Goal: Task Accomplishment & Management: Use online tool/utility

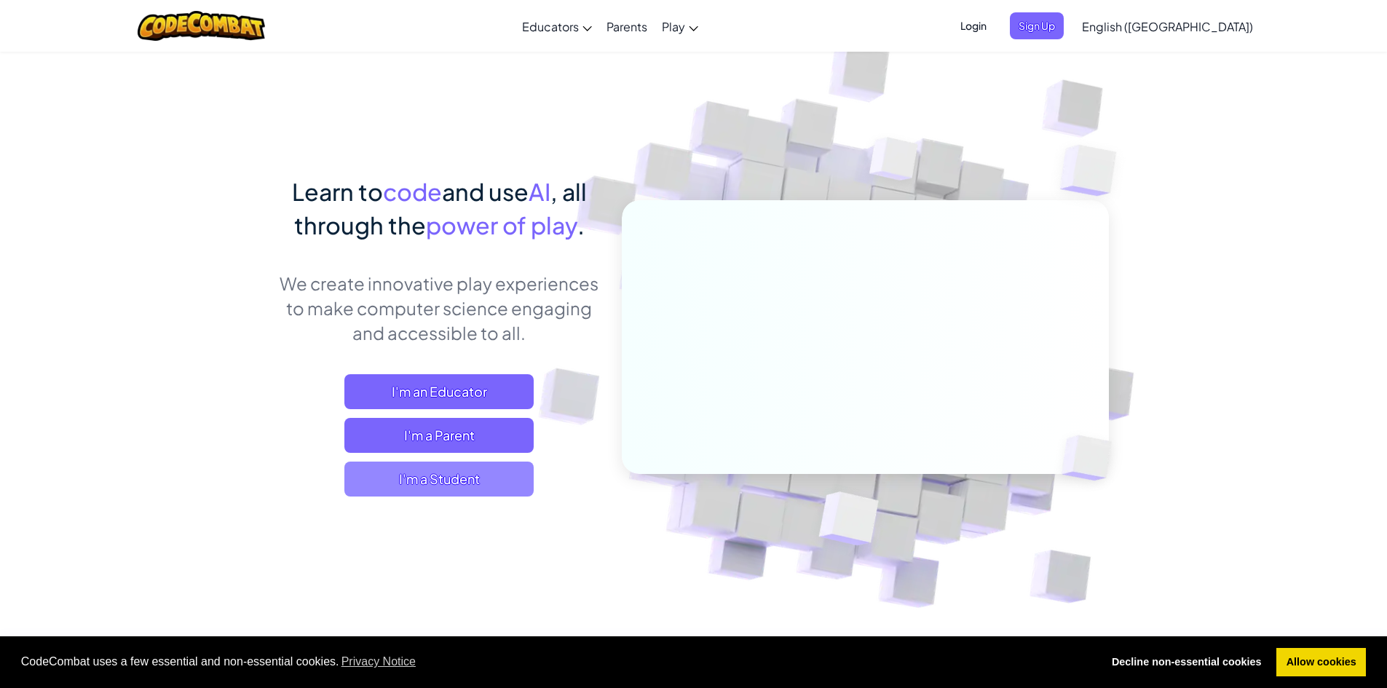
click at [469, 472] on span "I'm a Student" at bounding box center [438, 478] width 189 height 35
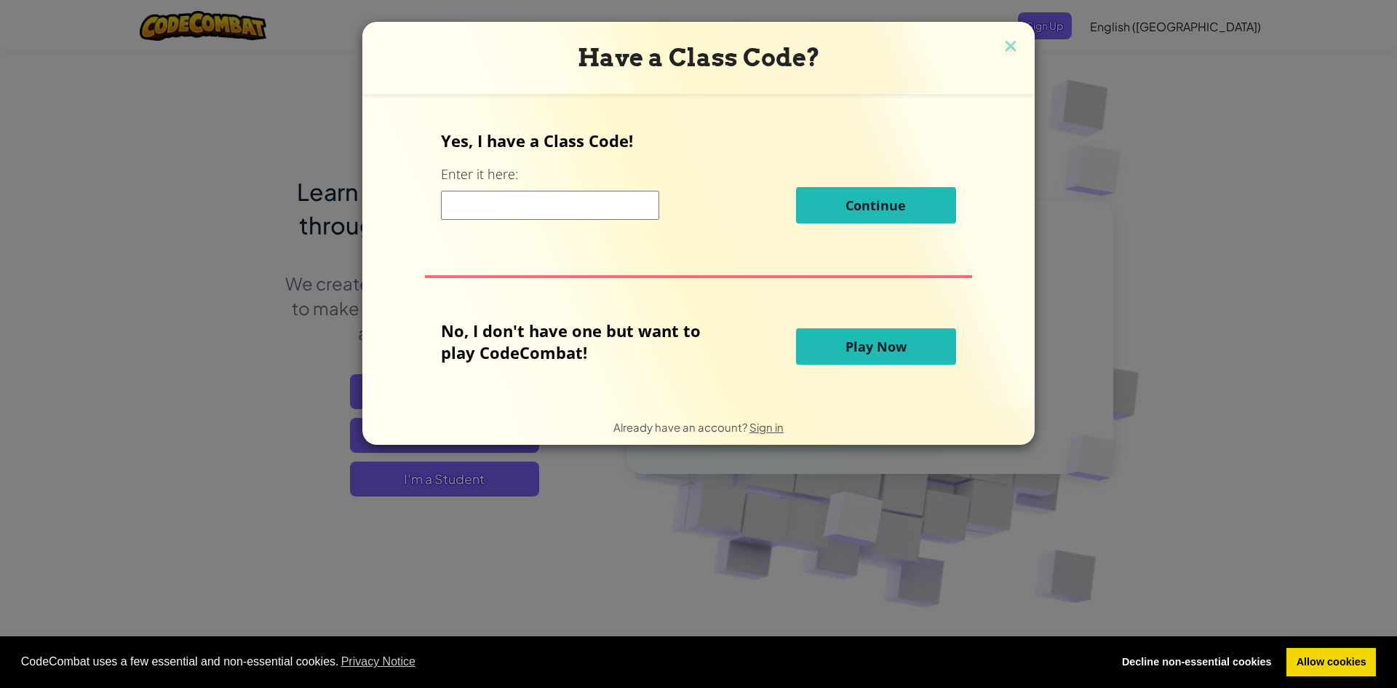
click at [622, 208] on input at bounding box center [550, 205] width 218 height 29
drag, startPoint x: 460, startPoint y: 286, endPoint x: 1178, endPoint y: 142, distance: 732.0
click at [1178, 142] on div "Have a Class Code? Yes, I have a Class Code! Enter it here: Continue No, I don'…" at bounding box center [698, 344] width 1397 height 688
click at [911, 347] on button "Play Now" at bounding box center [876, 346] width 160 height 36
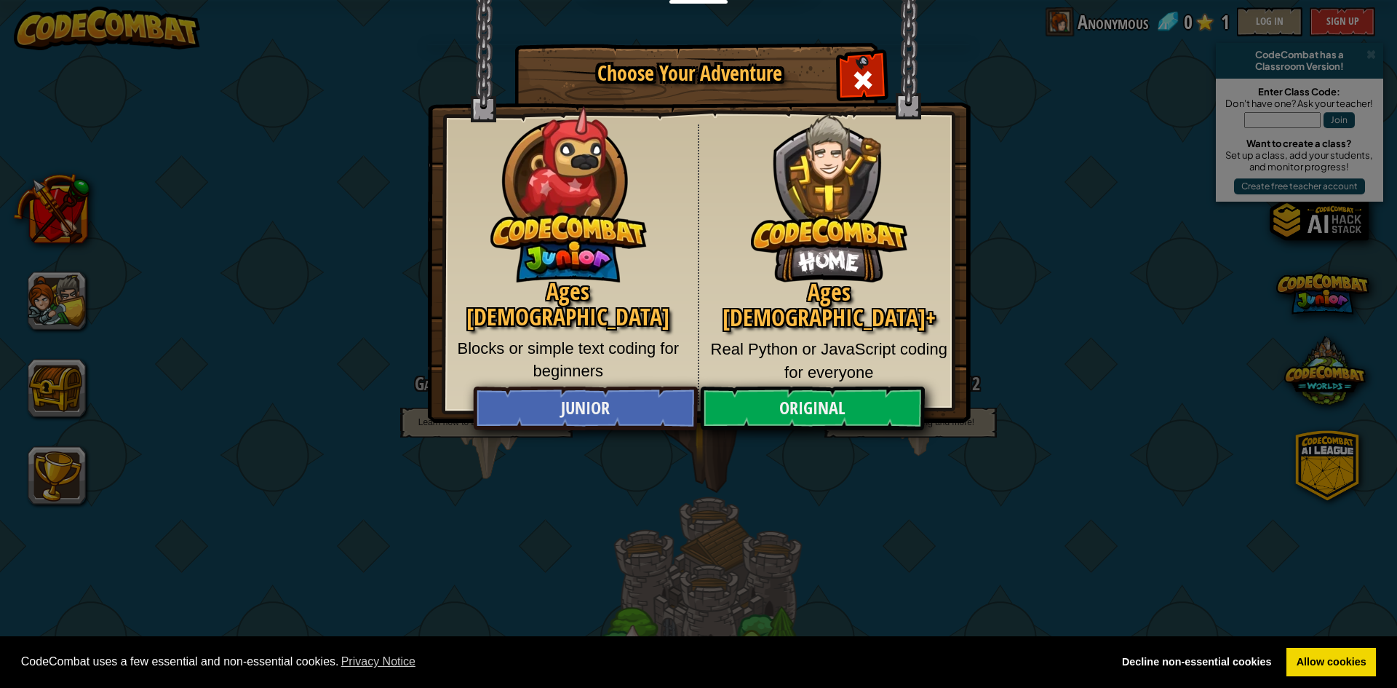
click at [852, 63] on div "Close modal" at bounding box center [863, 78] width 46 height 46
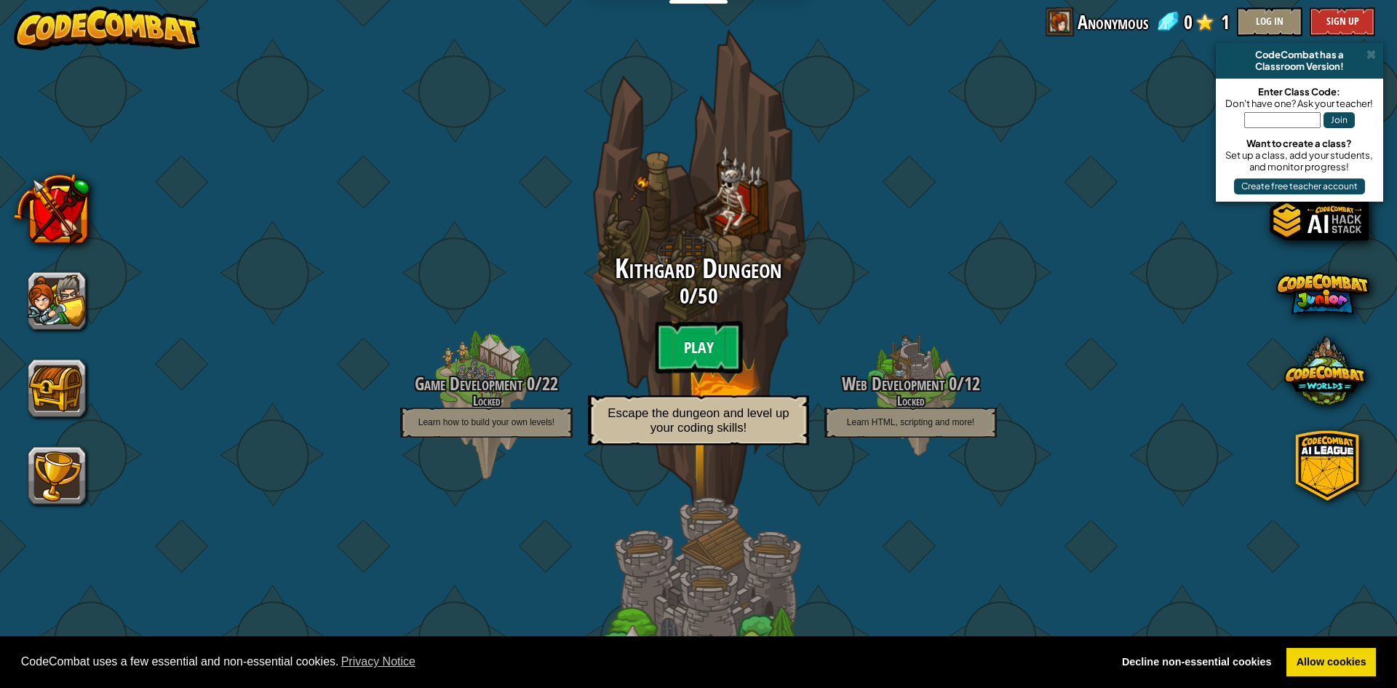
drag, startPoint x: 710, startPoint y: 333, endPoint x: 704, endPoint y: 322, distance: 12.7
click at [704, 322] on btn "Play" at bounding box center [698, 347] width 87 height 52
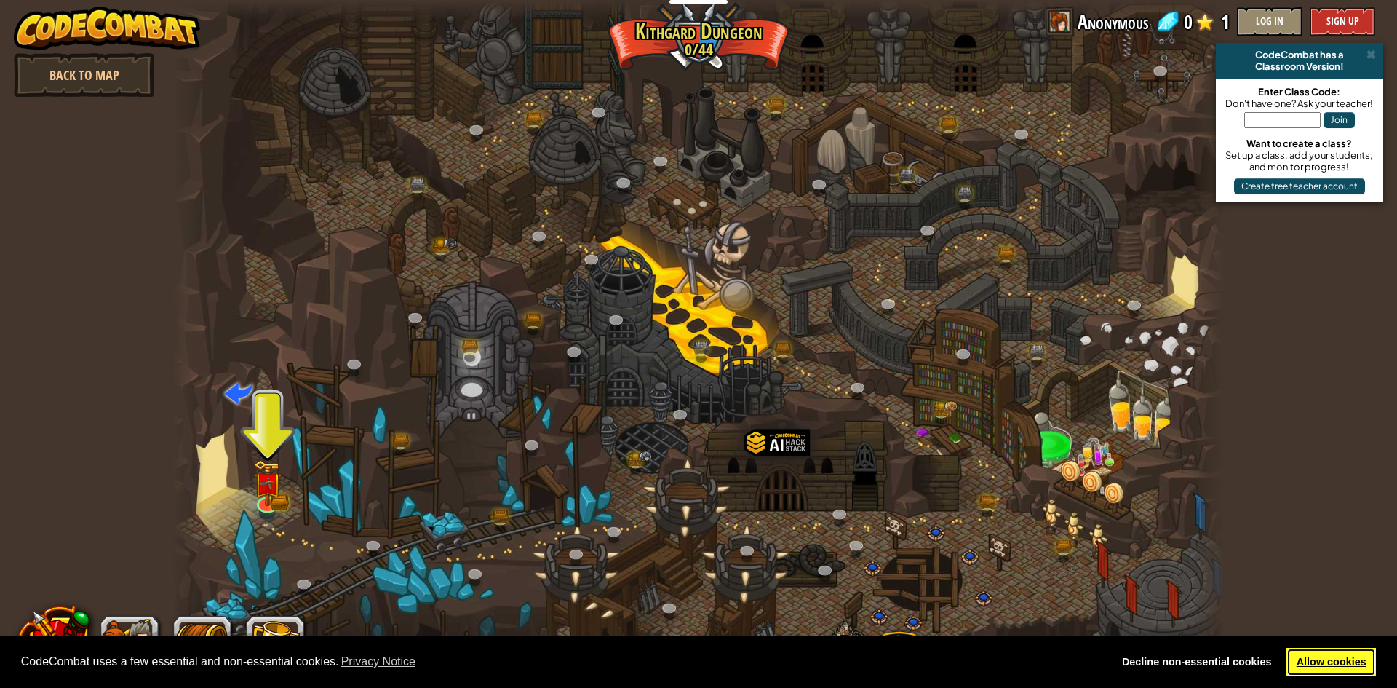
click at [1296, 658] on link "Allow cookies" at bounding box center [1332, 662] width 90 height 29
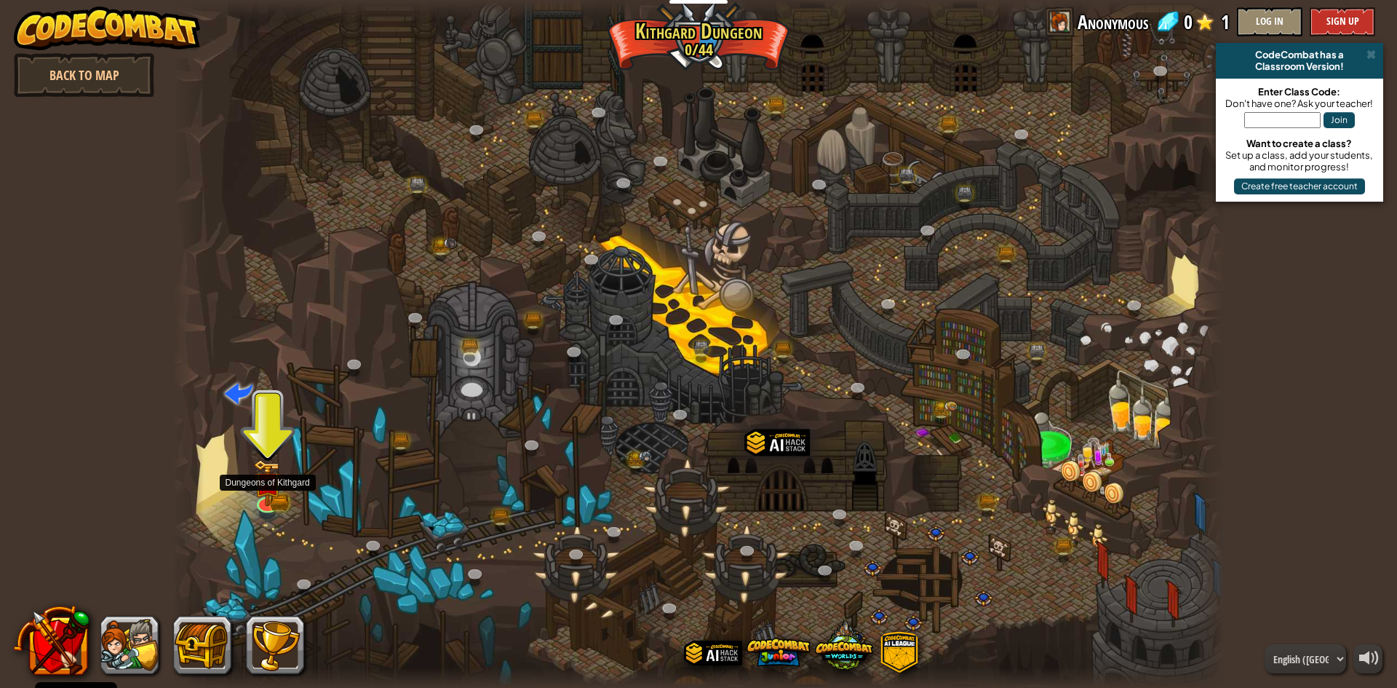
click at [241, 480] on div at bounding box center [699, 344] width 1052 height 688
click at [250, 481] on div at bounding box center [699, 344] width 1052 height 688
click at [263, 481] on img at bounding box center [267, 472] width 17 height 17
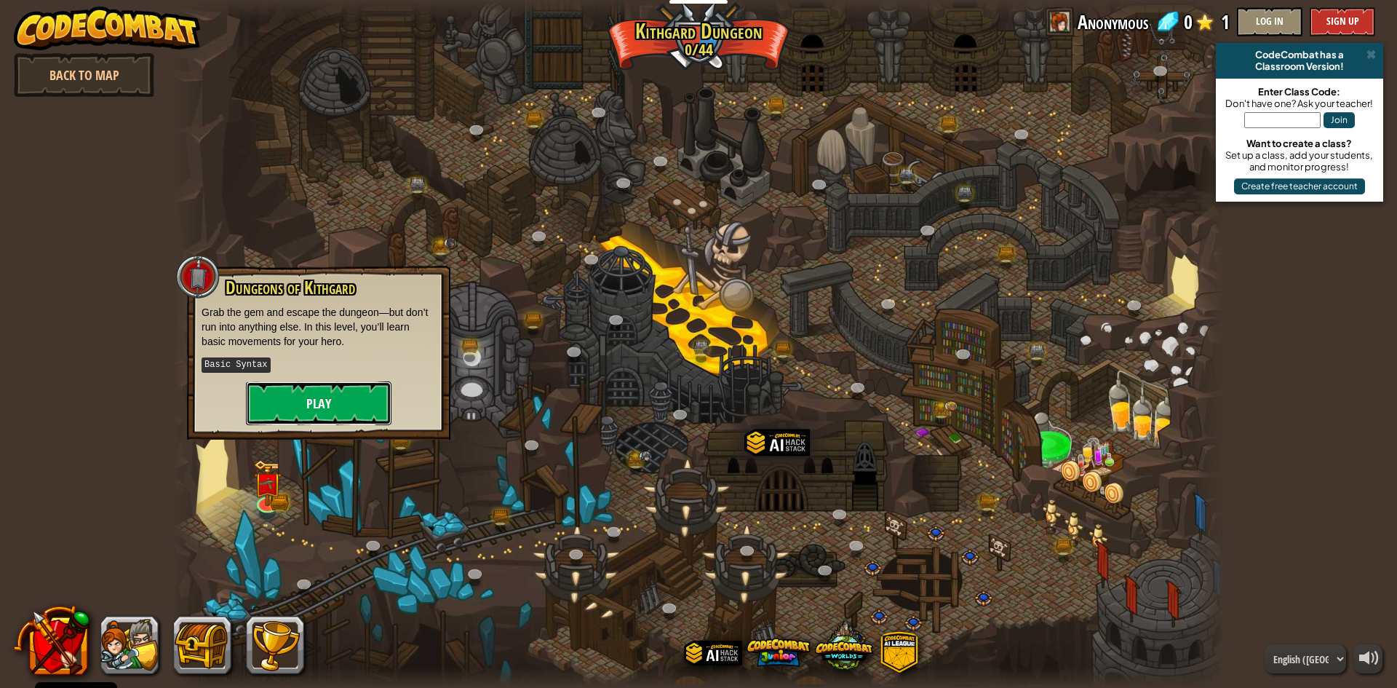
click at [295, 383] on button "Play" at bounding box center [319, 403] width 146 height 44
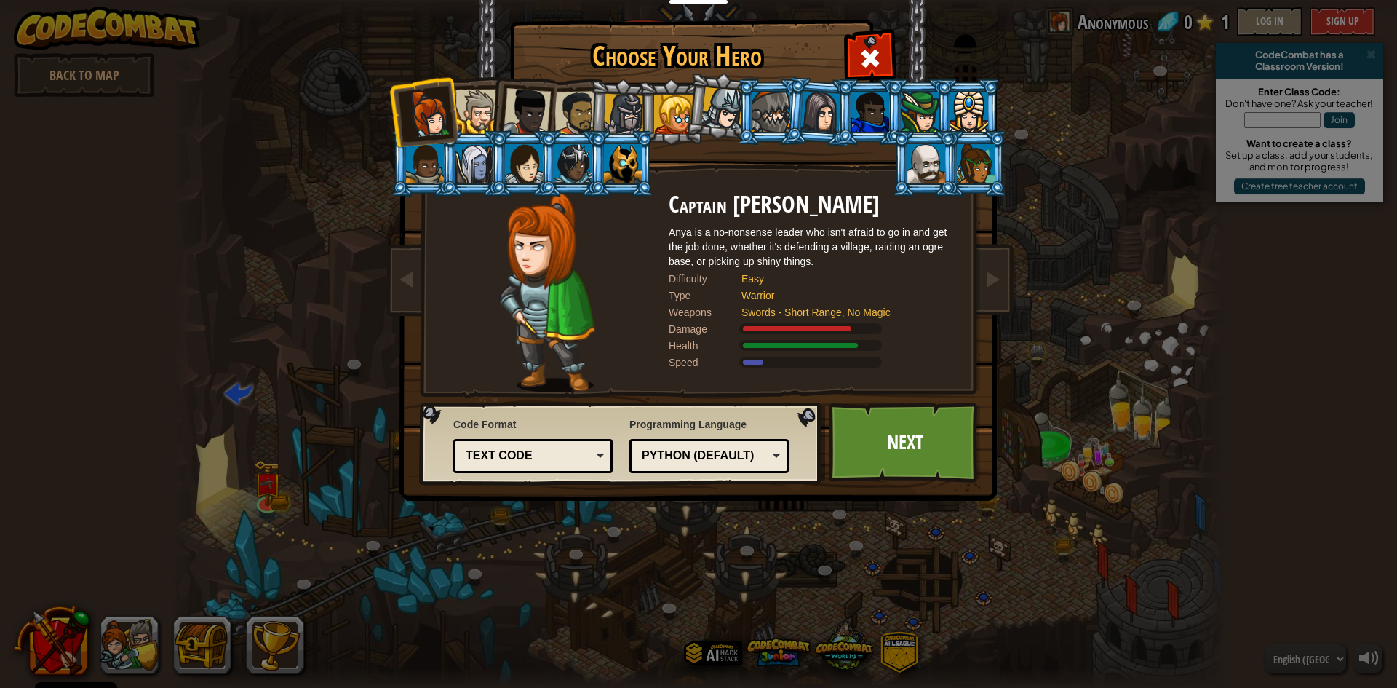
click at [671, 129] on div at bounding box center [673, 114] width 39 height 39
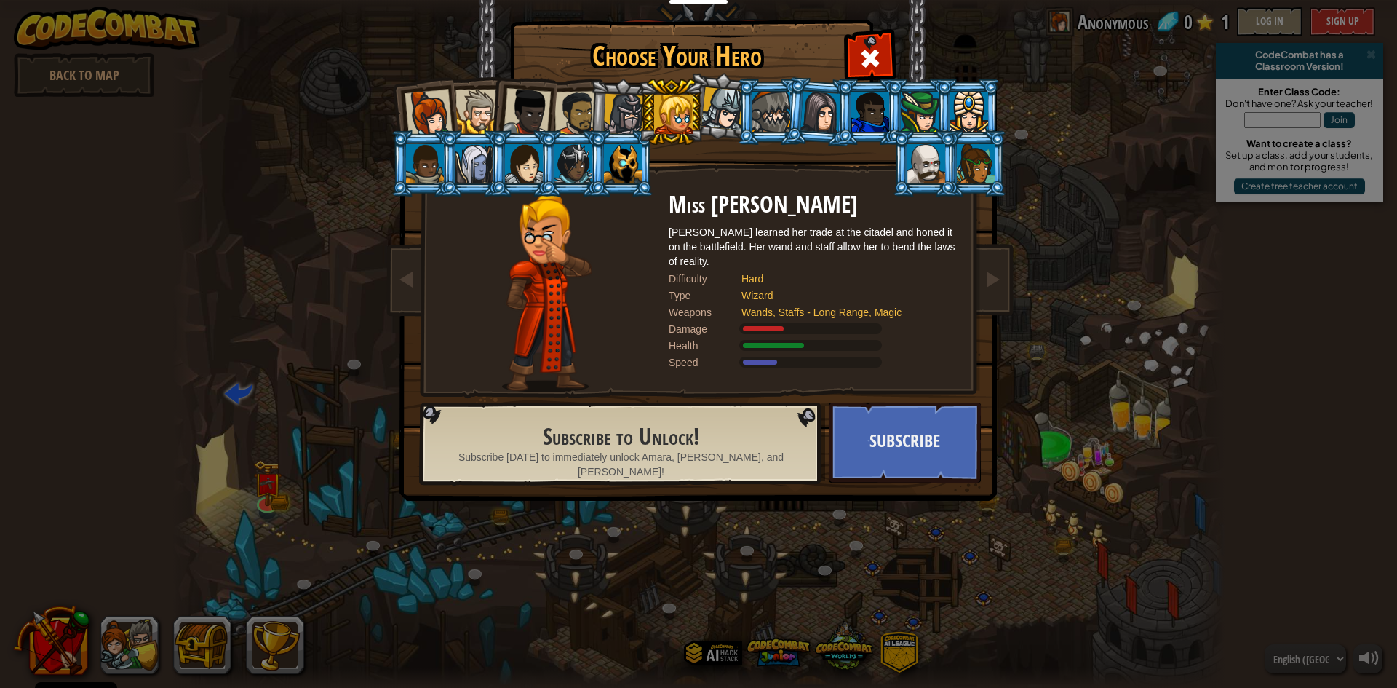
click at [628, 122] on div at bounding box center [623, 114] width 41 height 41
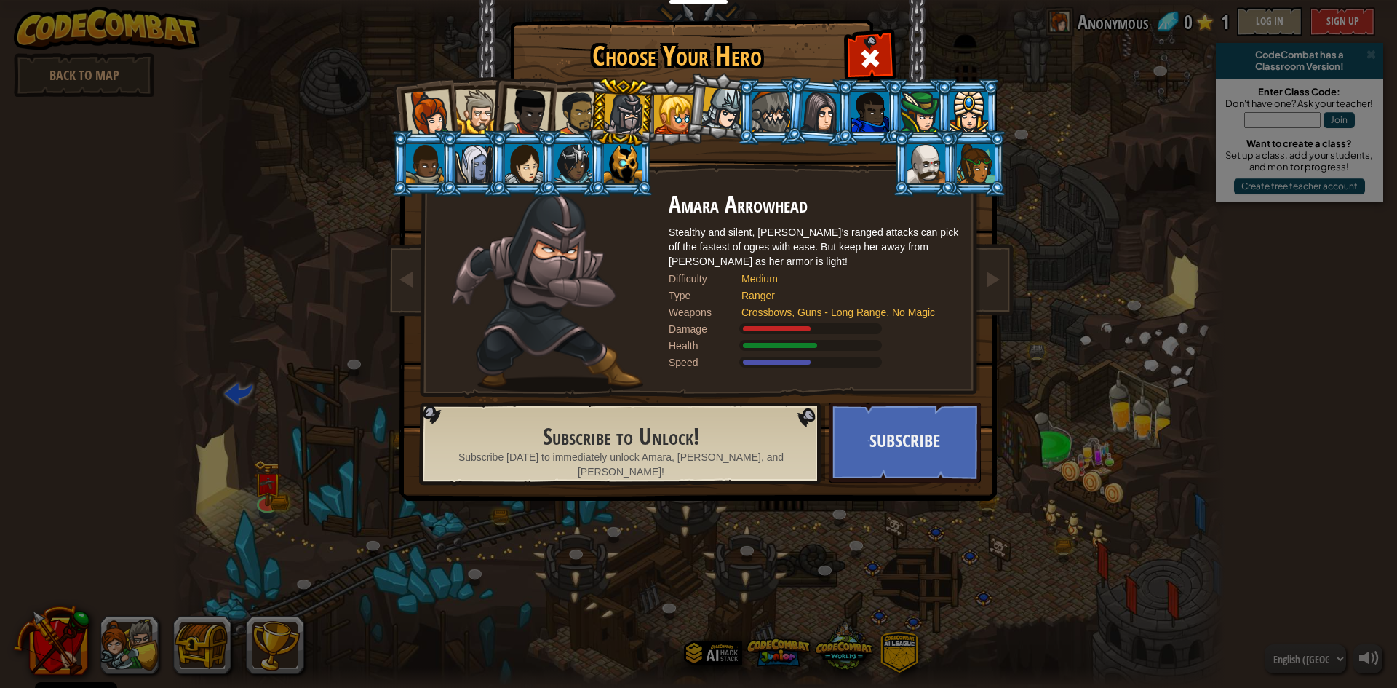
drag, startPoint x: 932, startPoint y: 168, endPoint x: 932, endPoint y: 182, distance: 13.8
click at [932, 182] on div at bounding box center [927, 163] width 38 height 39
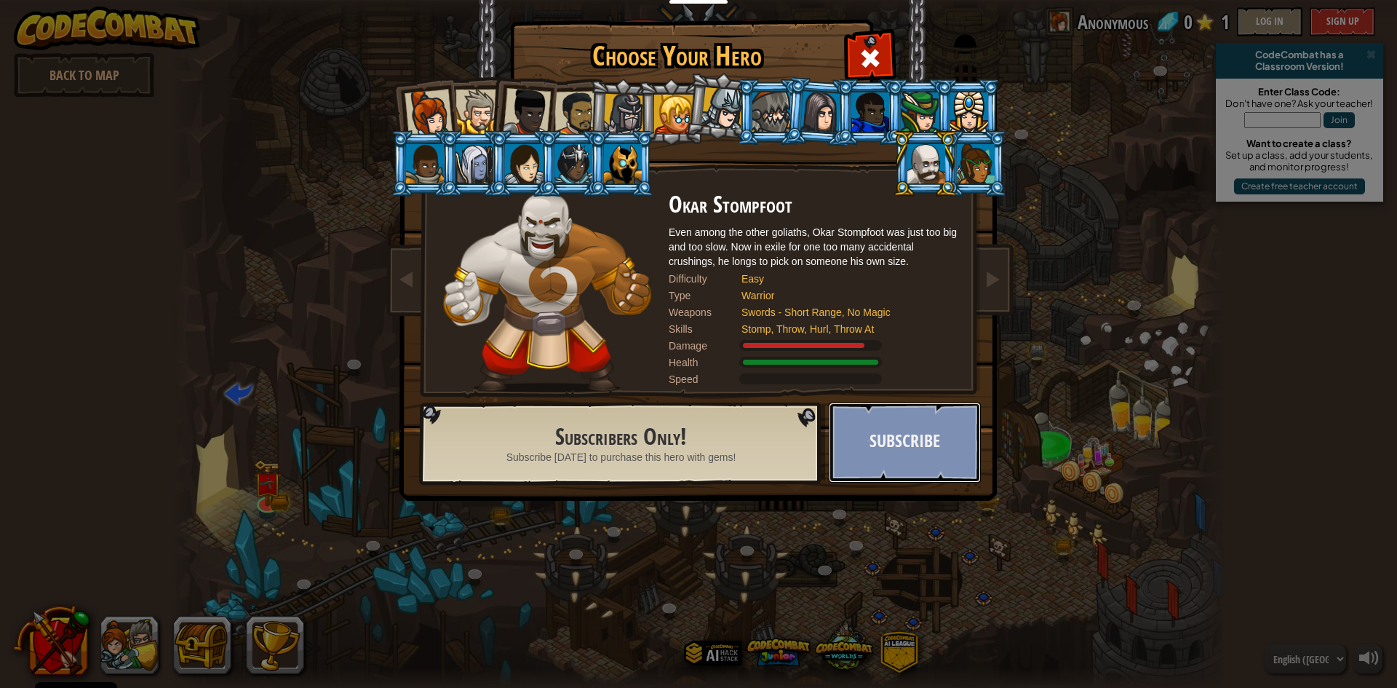
click at [903, 472] on button "Subscribe" at bounding box center [905, 443] width 152 height 80
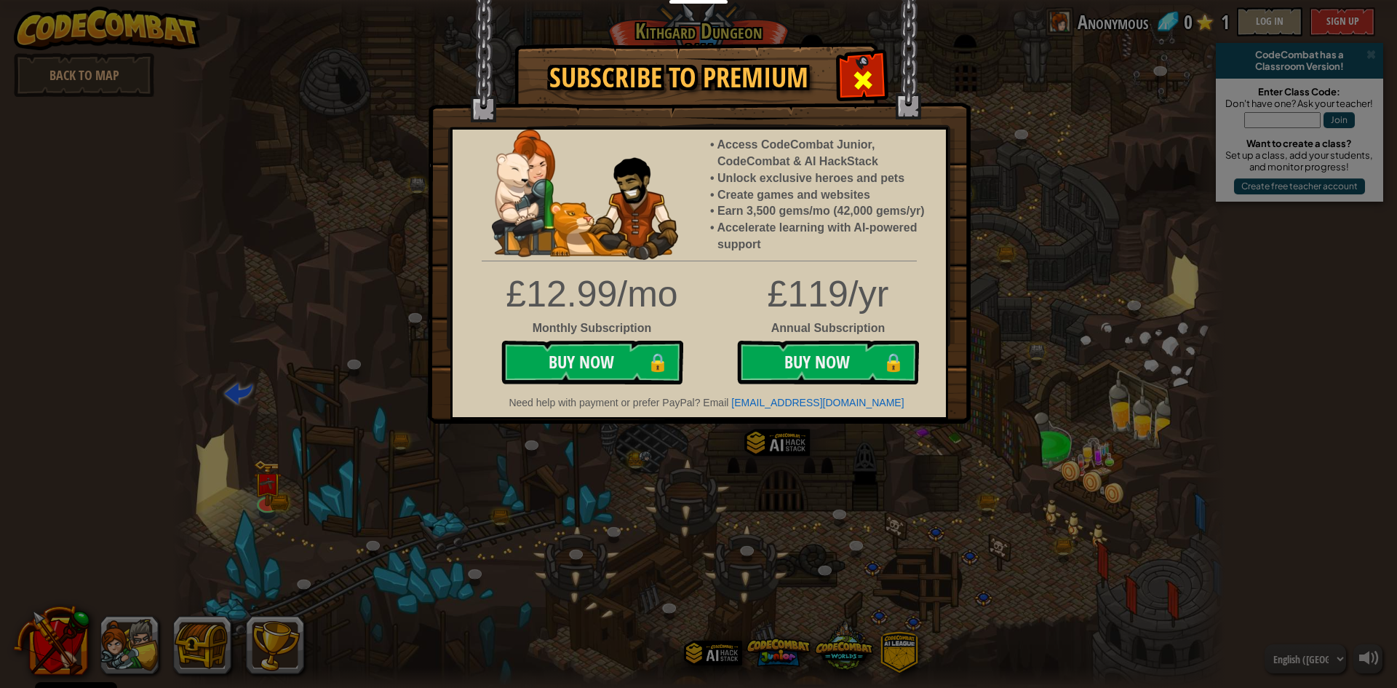
click at [841, 75] on div at bounding box center [863, 78] width 46 height 46
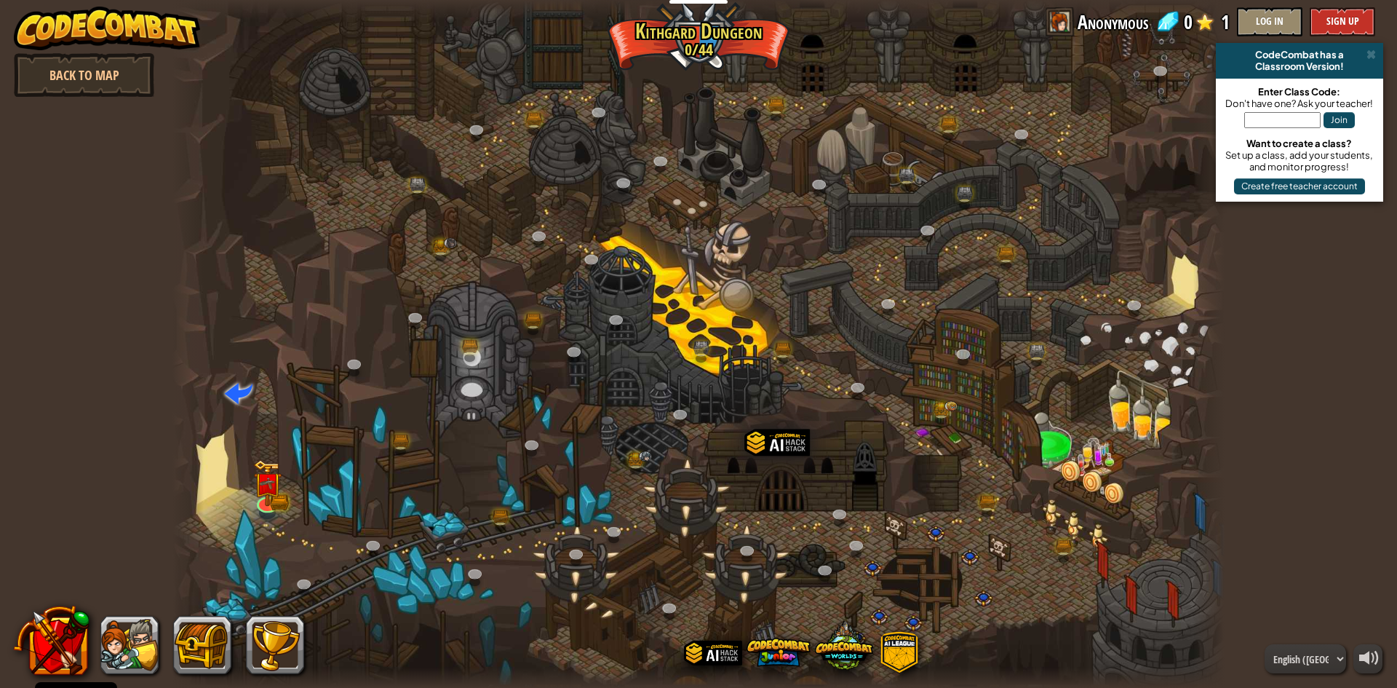
click at [247, 492] on div at bounding box center [699, 344] width 1052 height 688
click at [258, 496] on img at bounding box center [267, 471] width 28 height 63
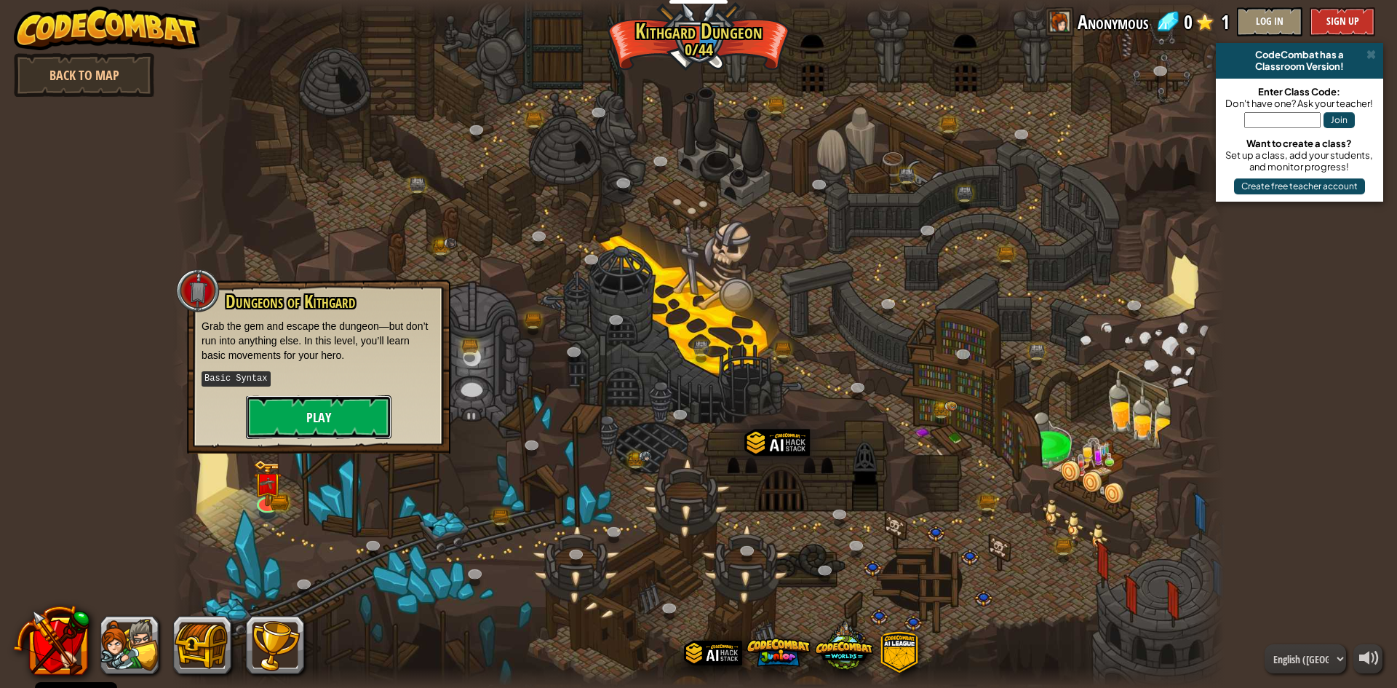
click at [265, 424] on button "Play" at bounding box center [319, 417] width 146 height 44
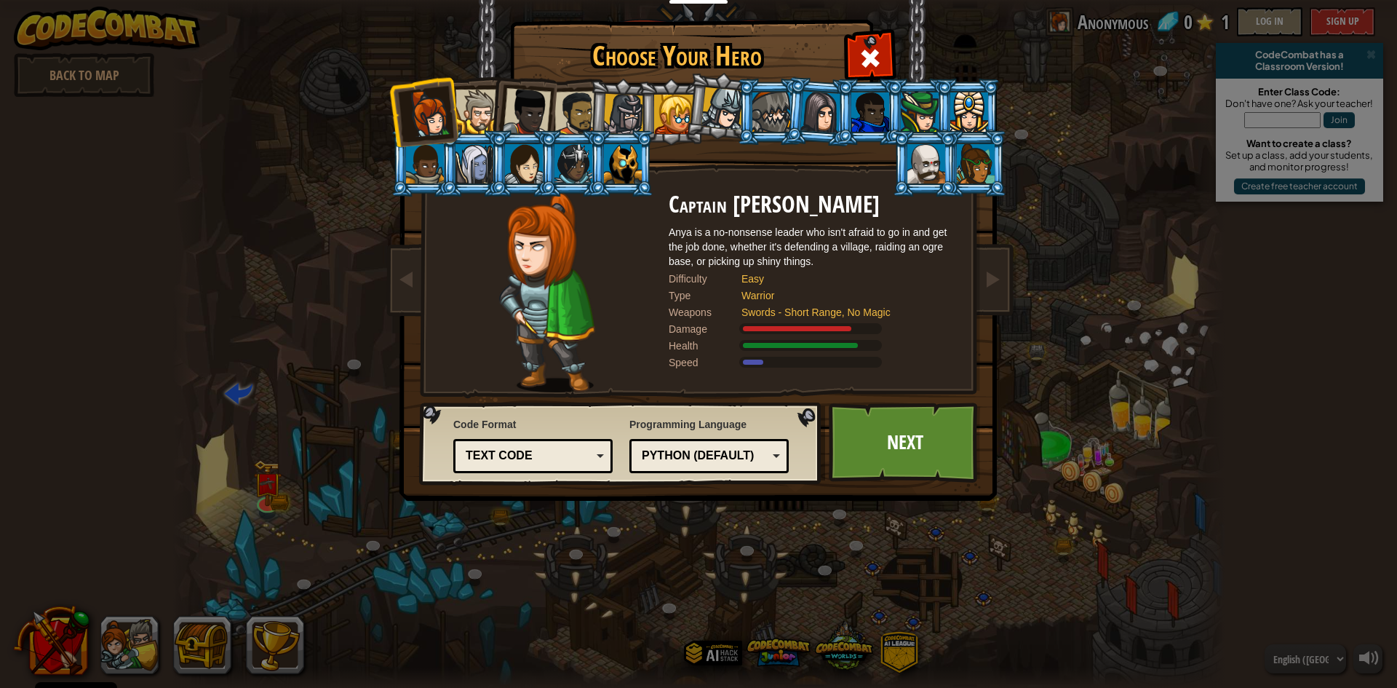
click at [515, 175] on div at bounding box center [524, 163] width 38 height 39
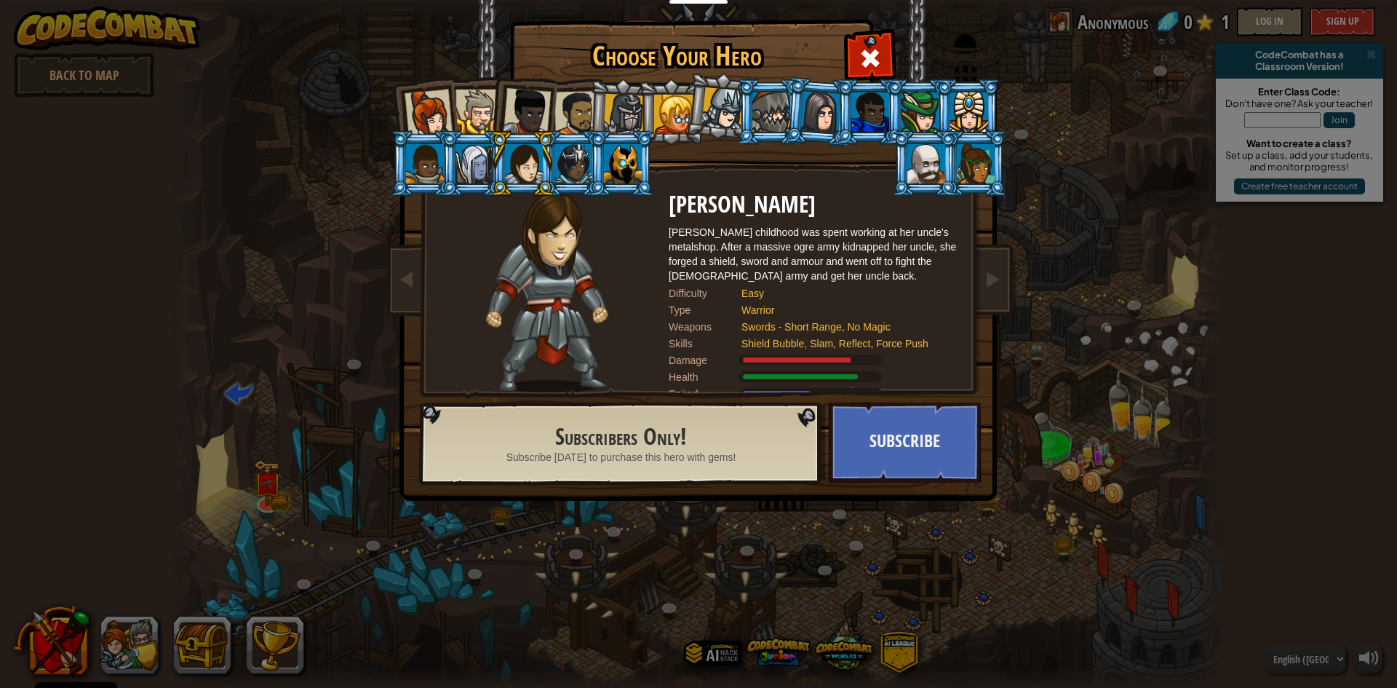
click at [475, 108] on div at bounding box center [478, 112] width 44 height 44
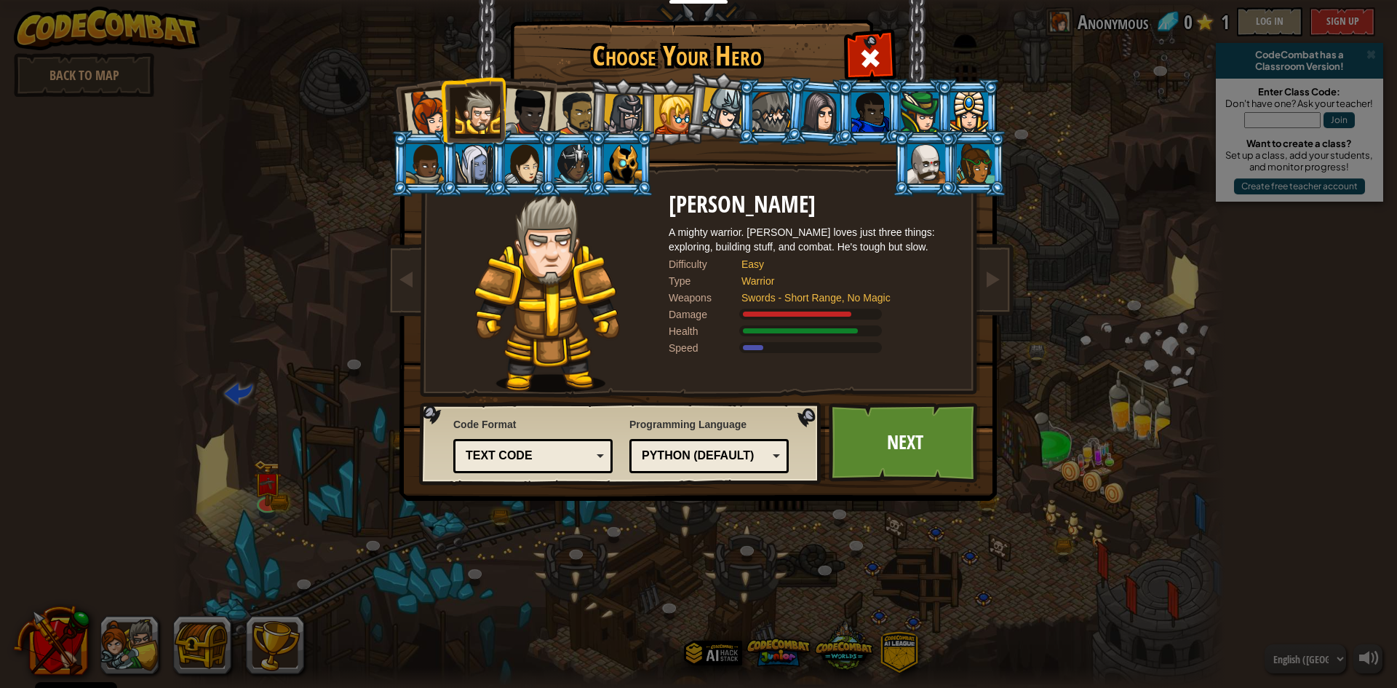
click at [512, 95] on div at bounding box center [527, 112] width 48 height 48
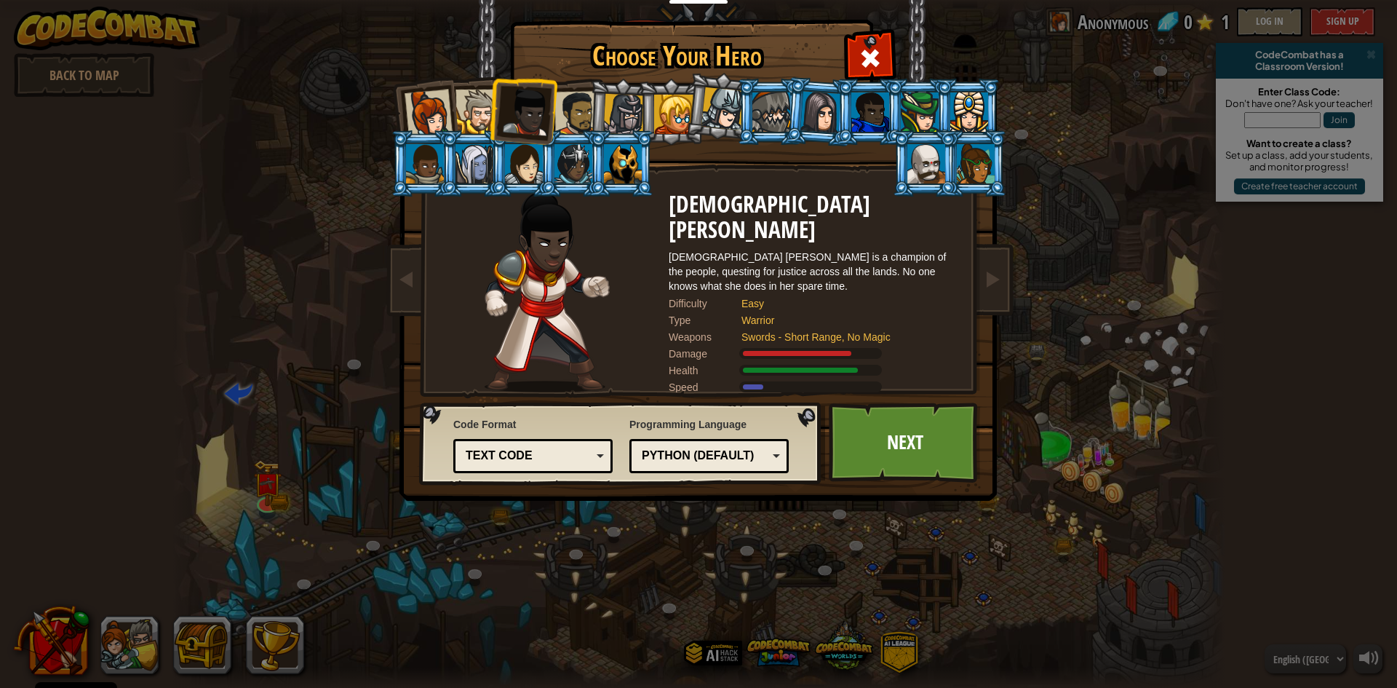
drag, startPoint x: 550, startPoint y: 95, endPoint x: 574, endPoint y: 98, distance: 24.9
click at [559, 79] on ol at bounding box center [699, 79] width 600 height 0
drag, startPoint x: 599, startPoint y: 100, endPoint x: 590, endPoint y: 101, distance: 9.5
click at [598, 100] on li at bounding box center [621, 112] width 69 height 70
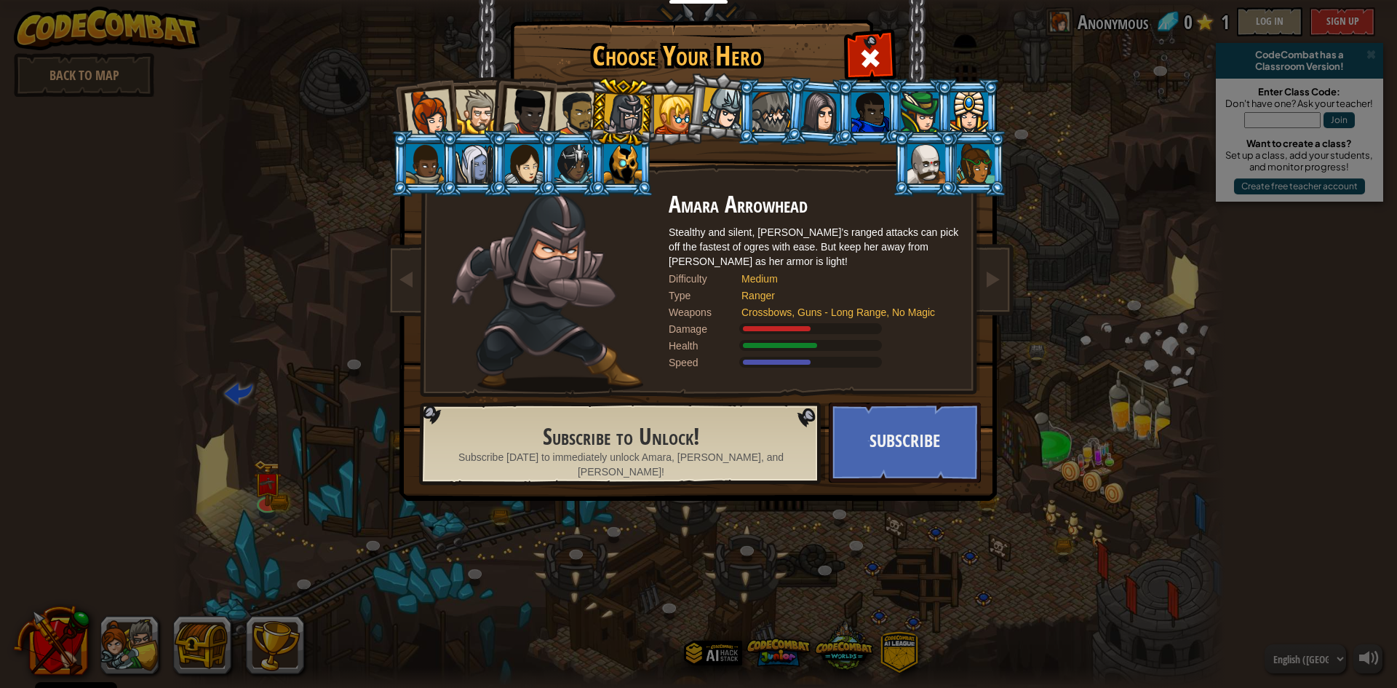
drag, startPoint x: 519, startPoint y: 106, endPoint x: 480, endPoint y: 108, distance: 38.6
click at [518, 106] on div at bounding box center [527, 112] width 48 height 48
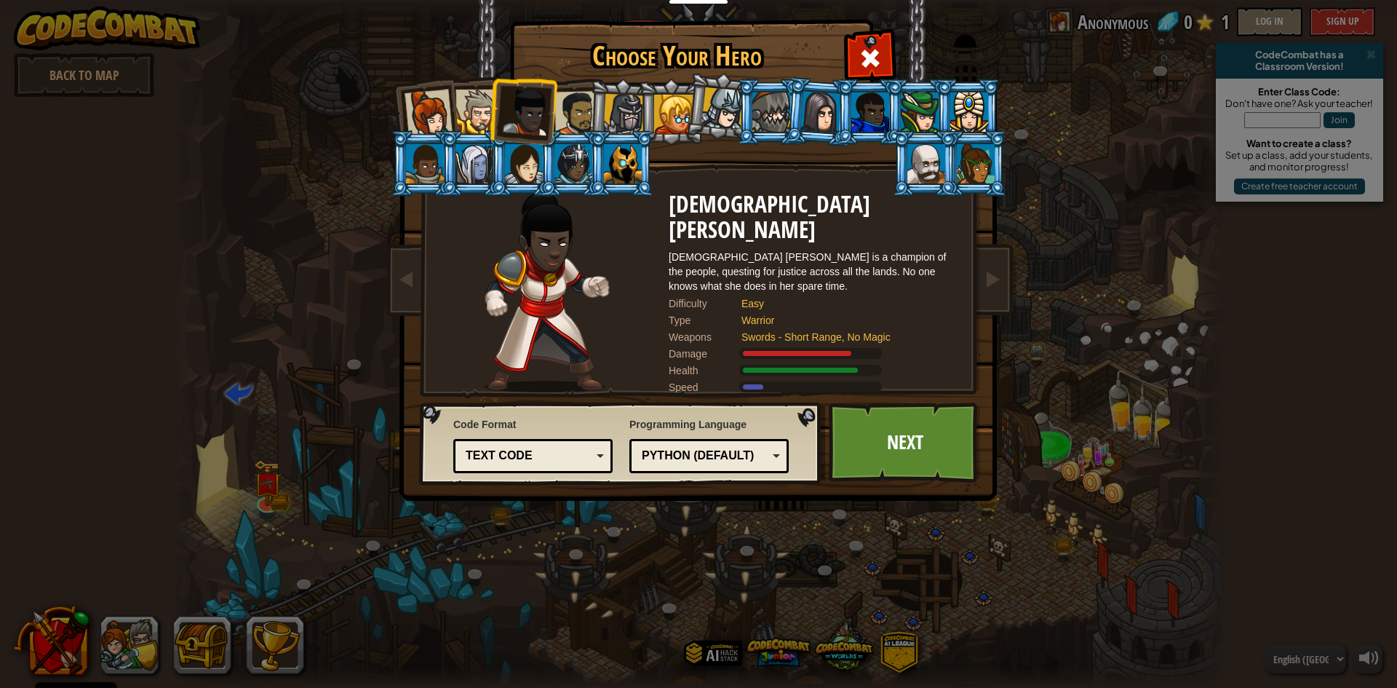
click at [614, 107] on div at bounding box center [623, 114] width 41 height 41
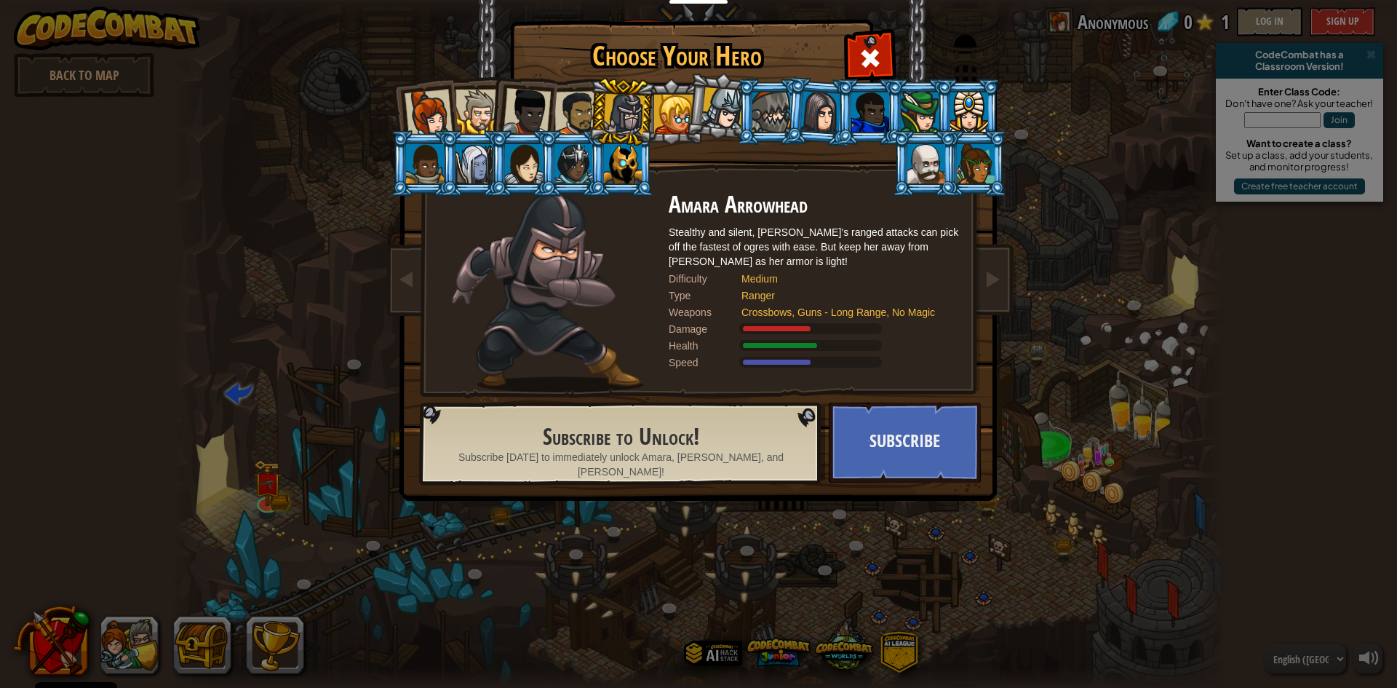
click at [662, 103] on div at bounding box center [673, 114] width 39 height 39
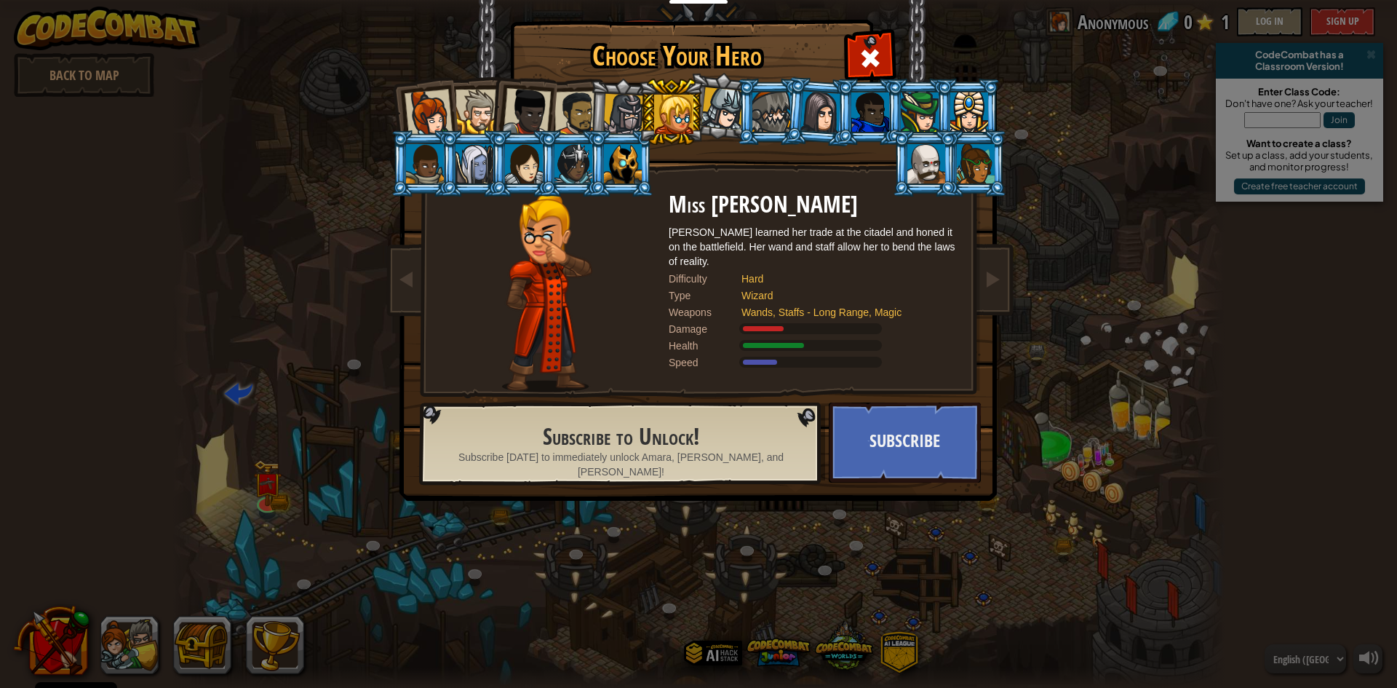
click at [520, 101] on div at bounding box center [527, 112] width 48 height 48
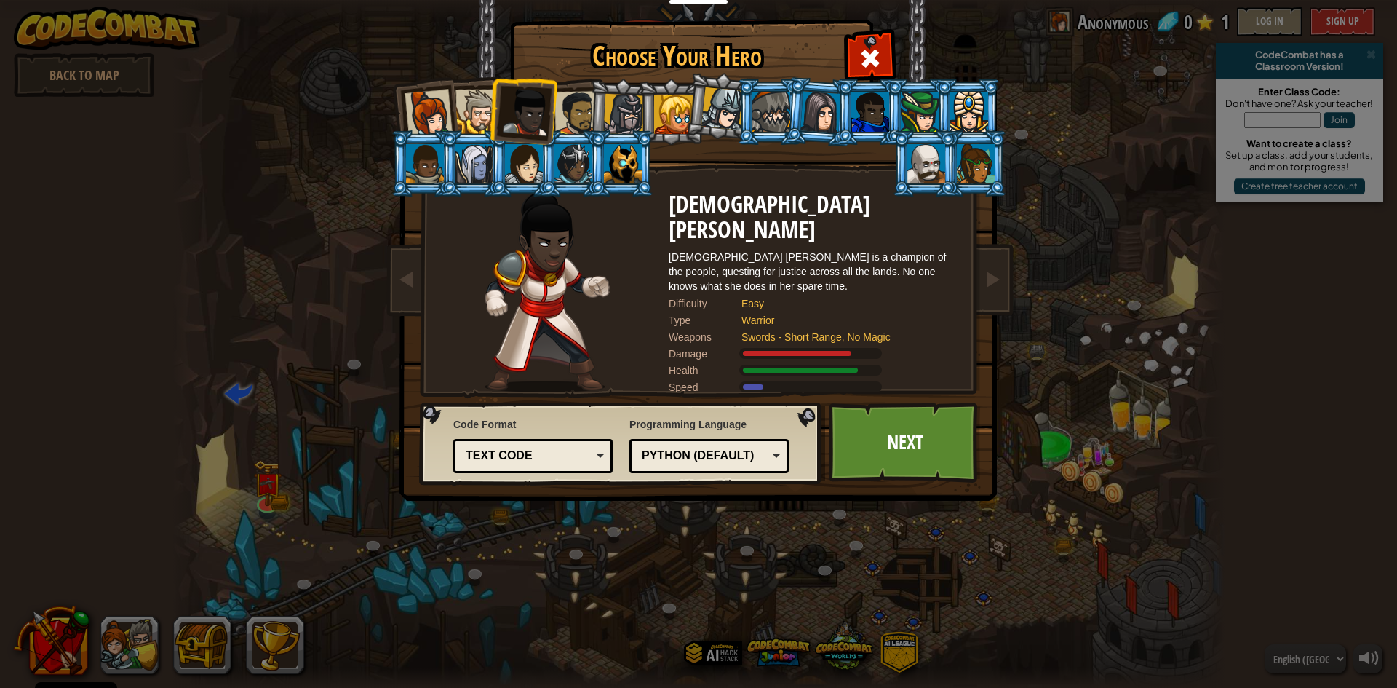
click at [702, 443] on div "Python (Default) JavaScript Lua C++ Java (Experimental) Python (Default)" at bounding box center [709, 456] width 159 height 34
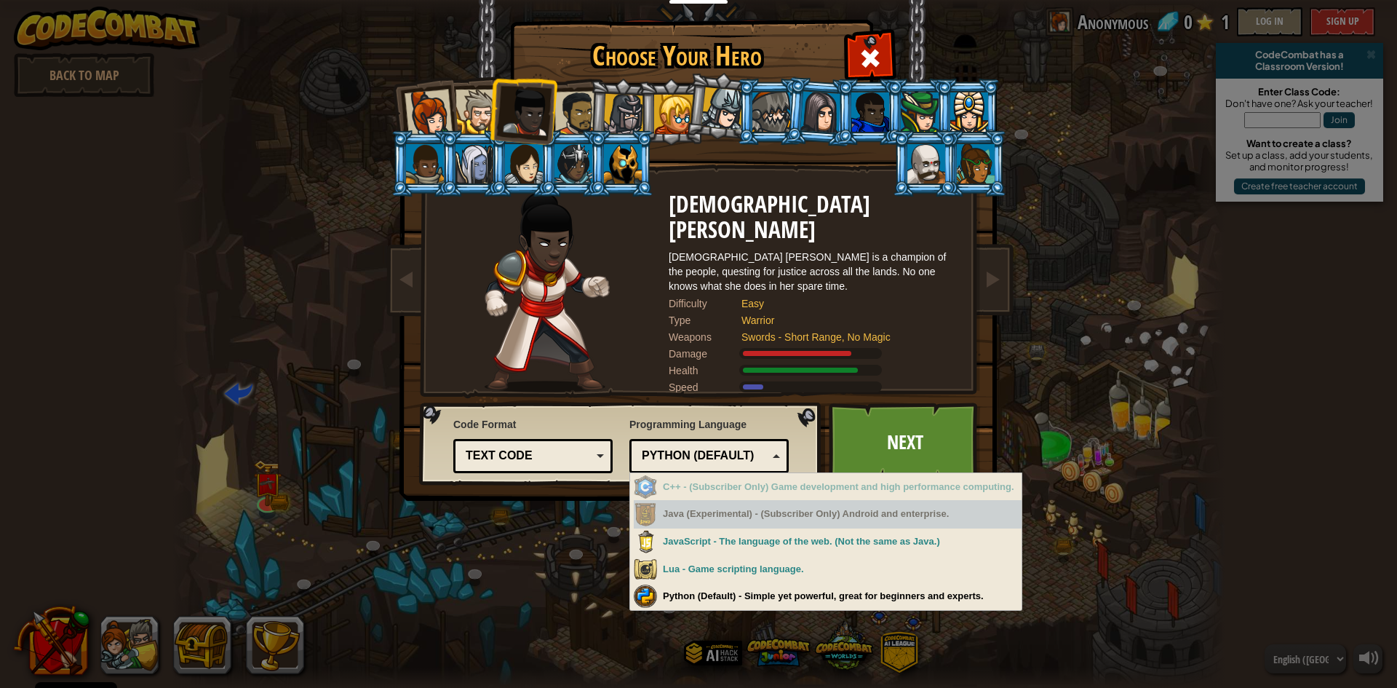
click at [695, 512] on div "Java (Experimental) - (Subscriber Only) Android and enterprise." at bounding box center [828, 514] width 388 height 28
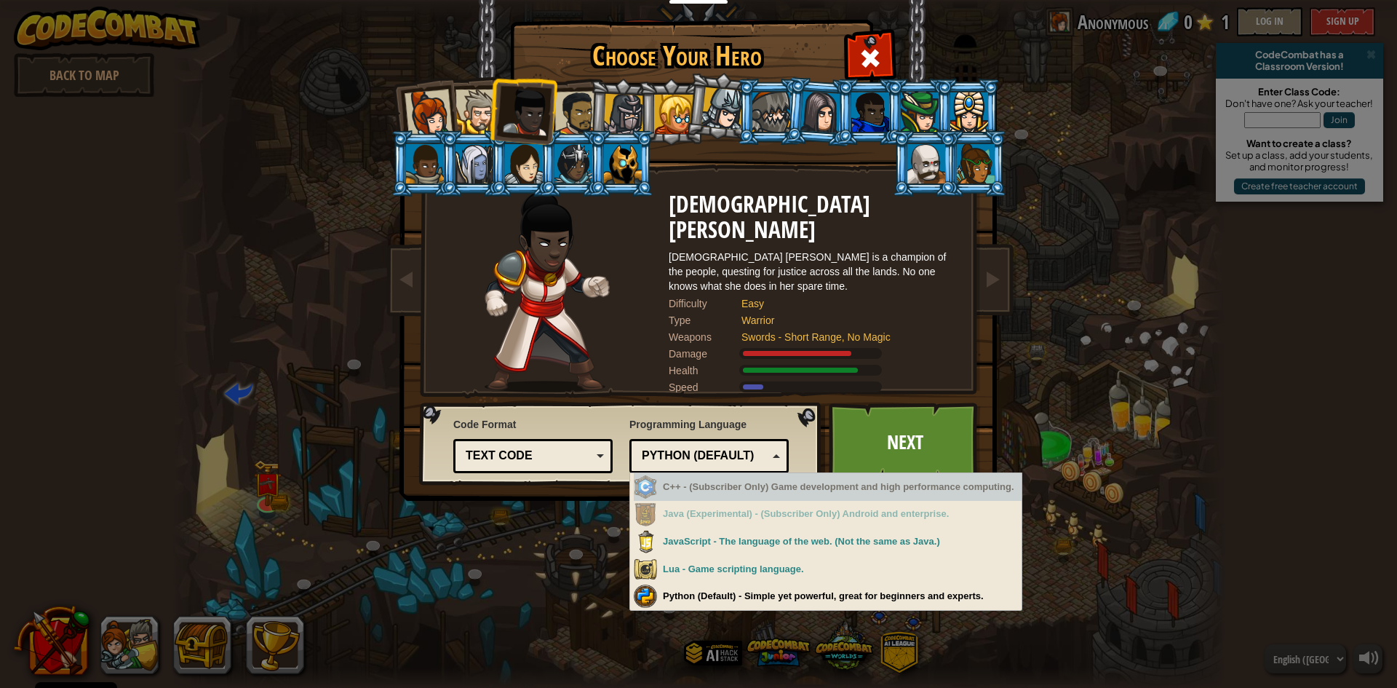
click at [699, 460] on div "Python (Default)" at bounding box center [705, 456] width 126 height 17
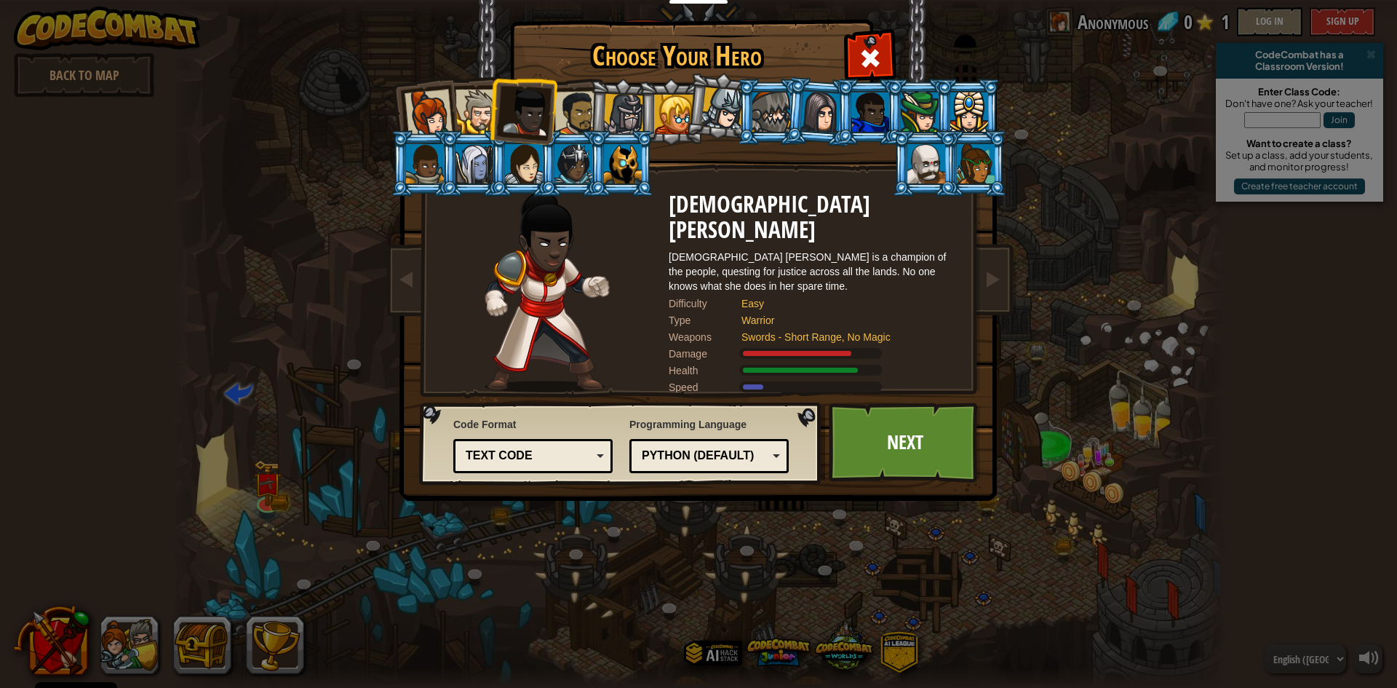
click at [479, 99] on div at bounding box center [478, 112] width 44 height 44
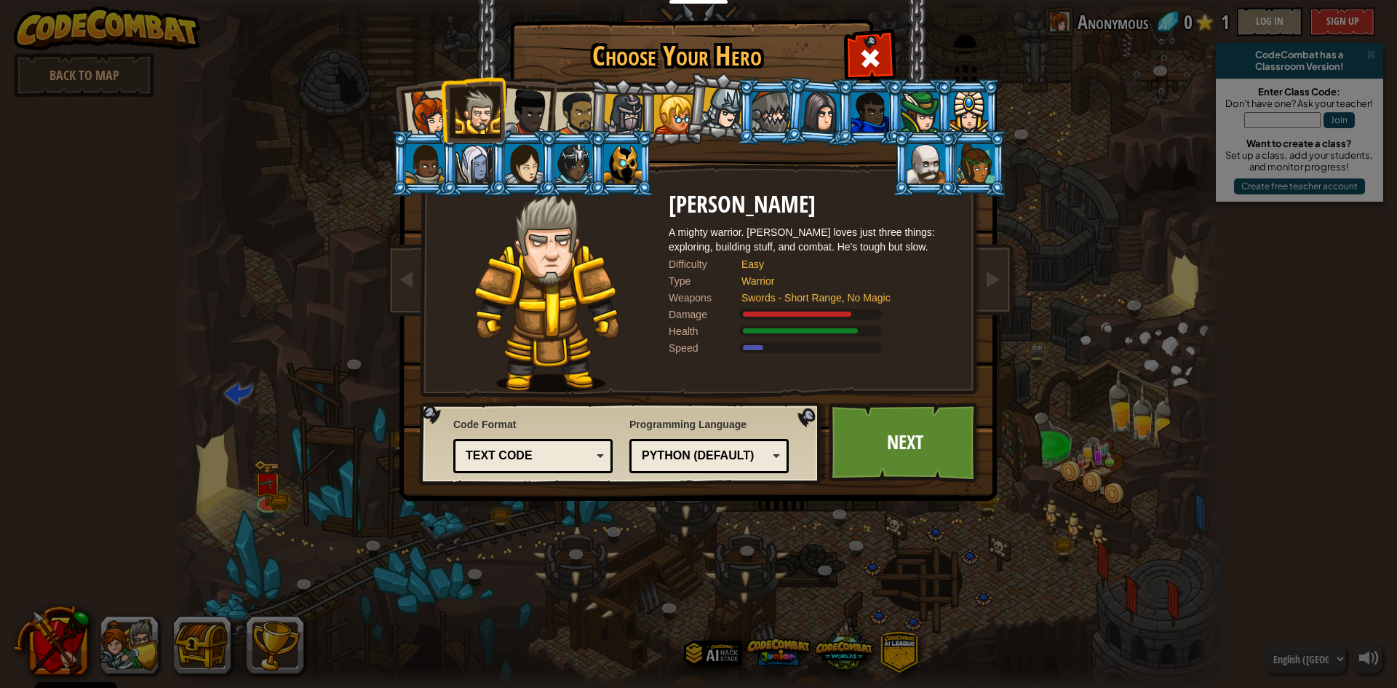
click at [418, 100] on div at bounding box center [429, 114] width 48 height 48
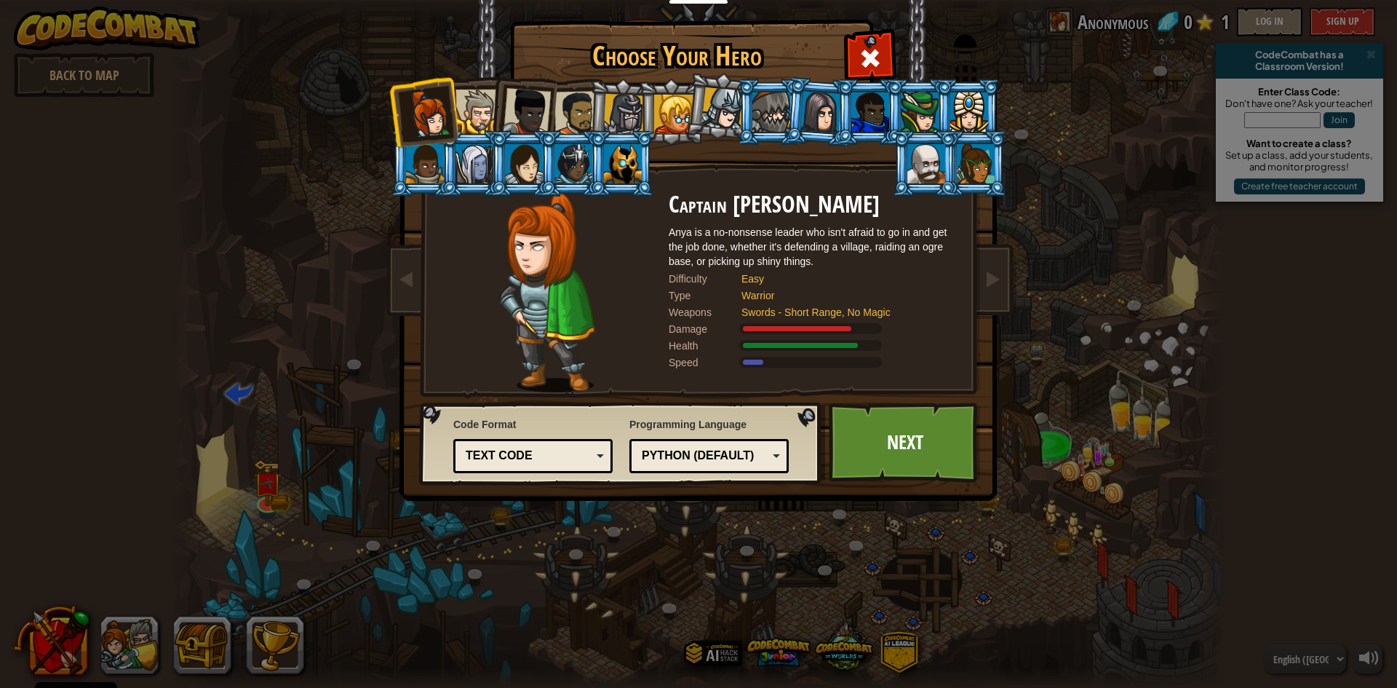
click at [488, 100] on div at bounding box center [478, 112] width 44 height 44
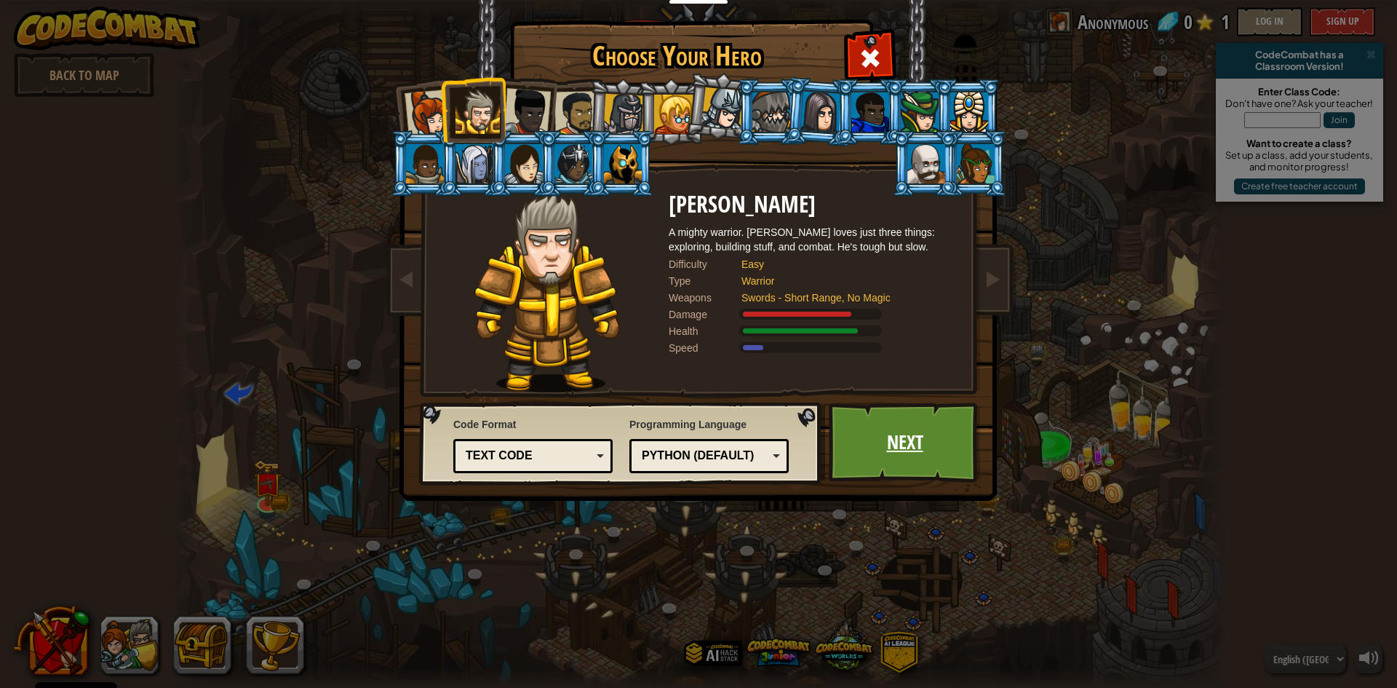
click at [903, 446] on link "Next" at bounding box center [905, 443] width 152 height 80
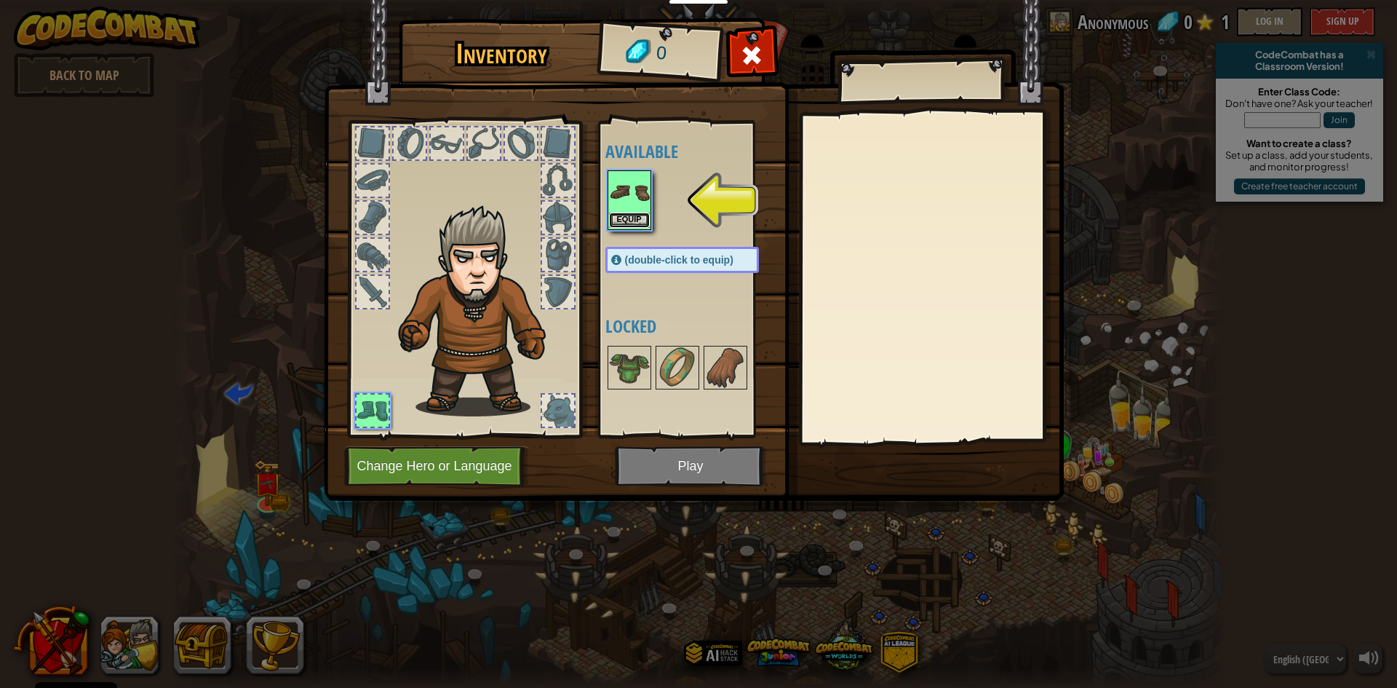
click at [638, 226] on button "Equip" at bounding box center [629, 220] width 41 height 15
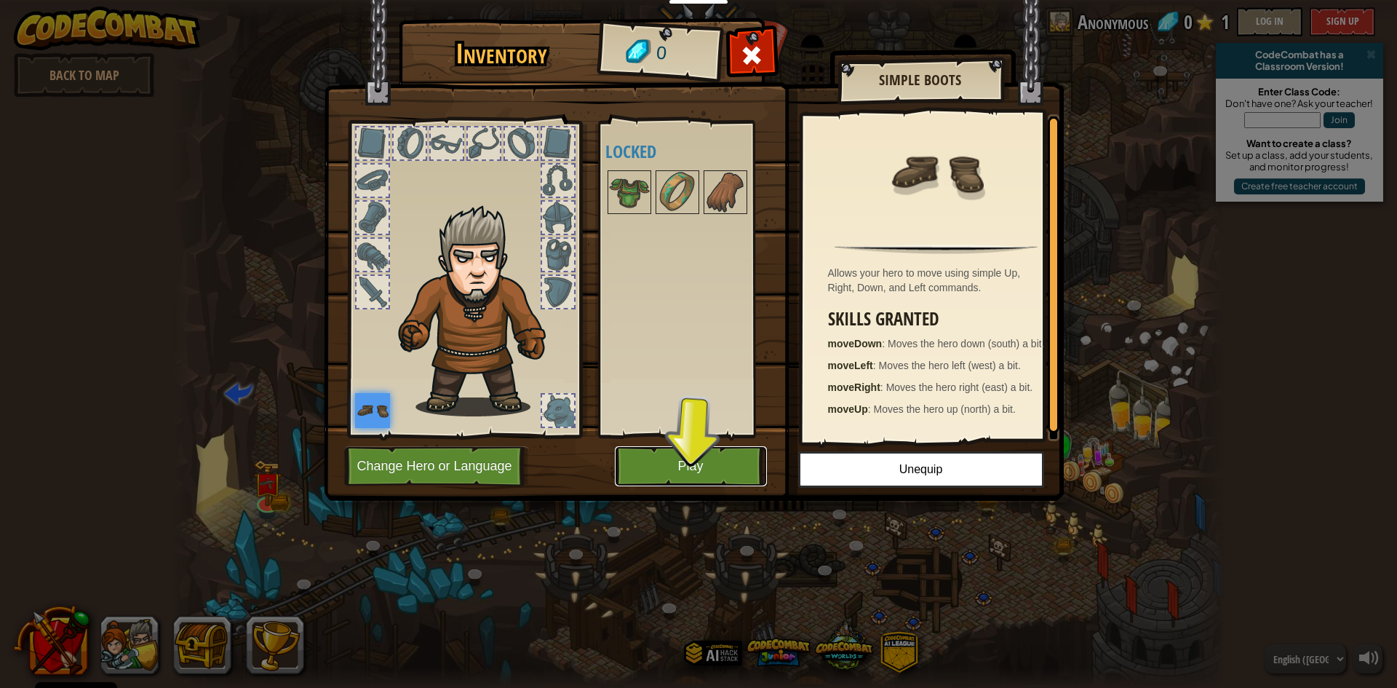
click at [702, 469] on button "Play" at bounding box center [691, 466] width 152 height 40
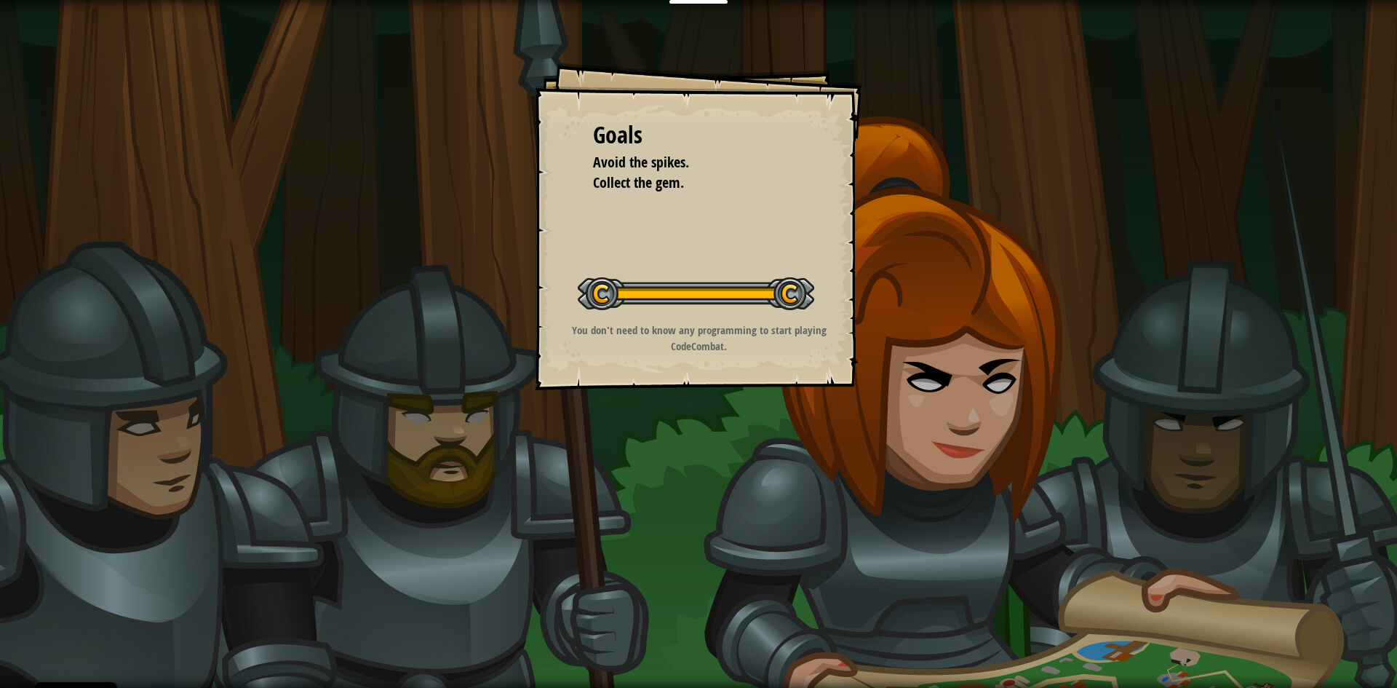
click at [752, 376] on div "Goals Avoid the spikes. Collect the gem. Start Level Error loading from server.…" at bounding box center [699, 227] width 328 height 328
click at [742, 376] on div "Goals Avoid the spikes. Collect the gem. Start Level Error loading from server.…" at bounding box center [699, 227] width 328 height 328
click at [741, 371] on div "Goals Avoid the spikes. Collect the gem. Start Level Error loading from server.…" at bounding box center [699, 227] width 328 height 328
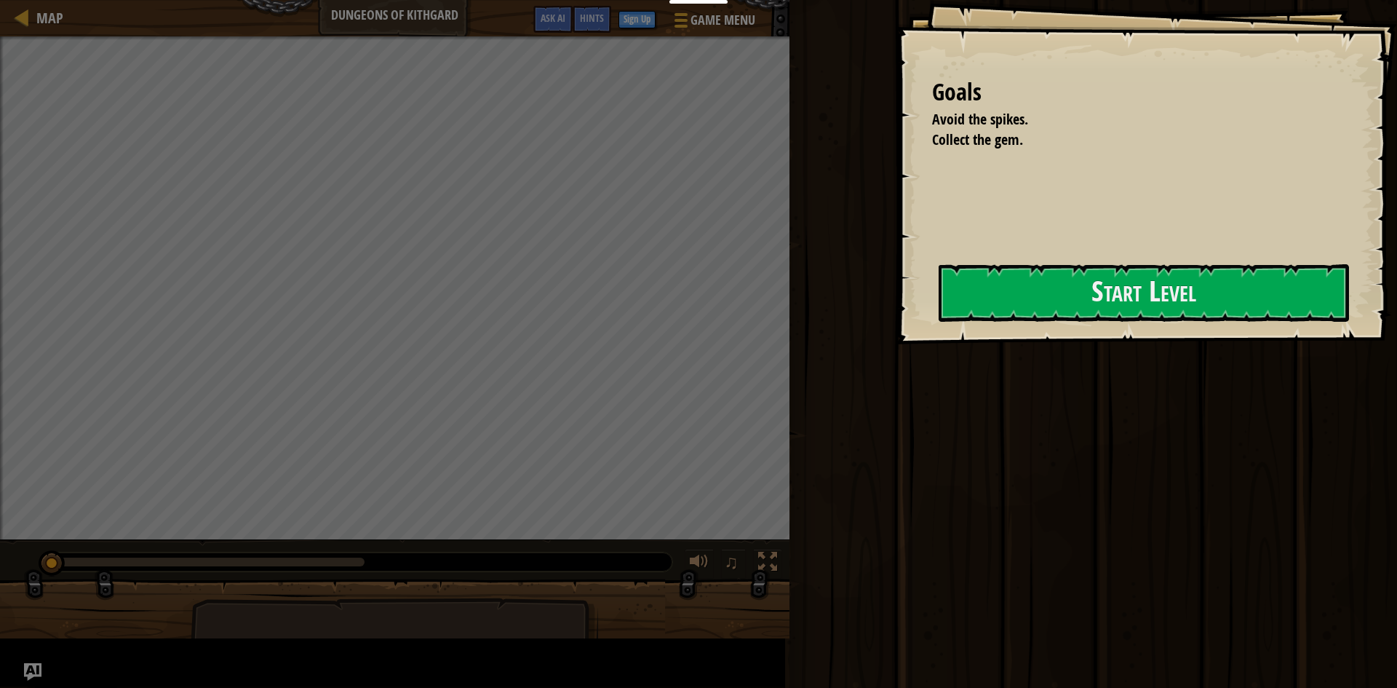
click at [896, 344] on div "Goals Avoid the spikes. Collect the gem. Start Level Error loading from server.…" at bounding box center [1146, 172] width 501 height 344
click at [939, 322] on button "Start Level" at bounding box center [1144, 293] width 411 height 58
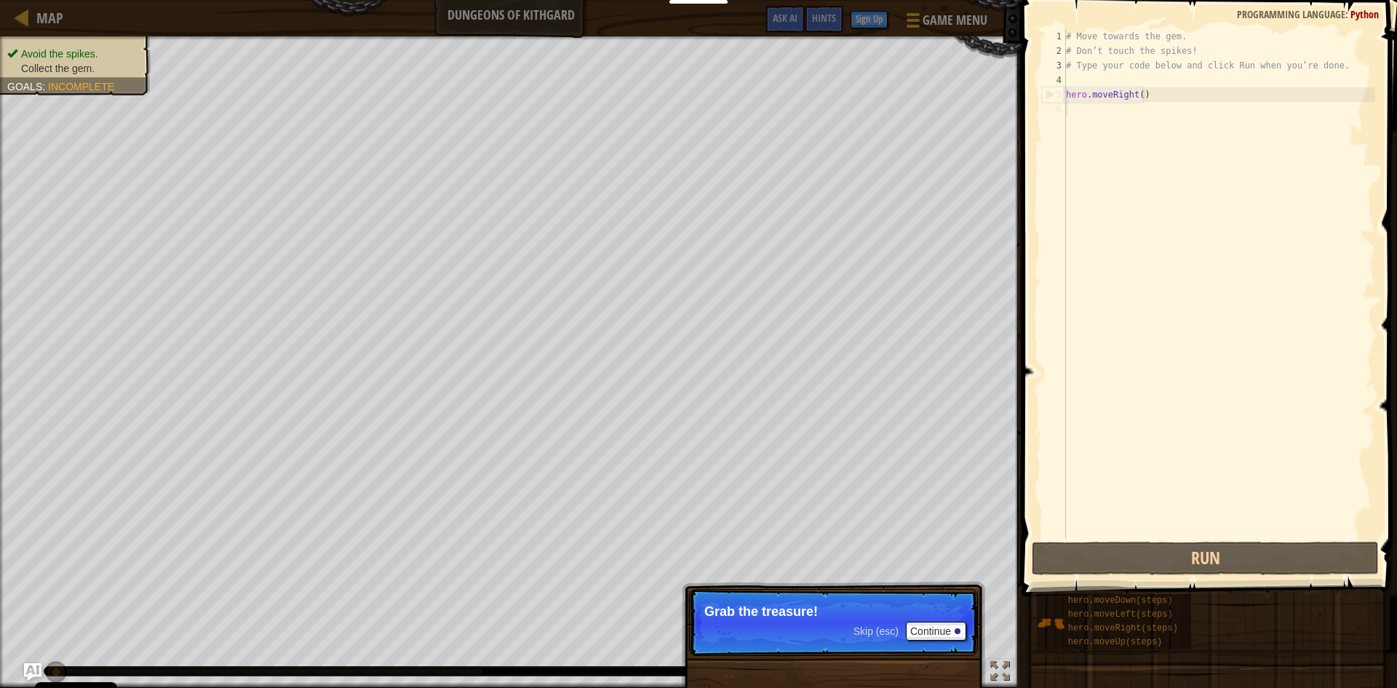
click at [777, 614] on p "Grab the treasure!" at bounding box center [834, 611] width 258 height 15
click at [949, 620] on p "Skip (esc) Continue Grab the treasure!" at bounding box center [833, 622] width 289 height 67
click at [951, 625] on button "Continue" at bounding box center [936, 631] width 60 height 19
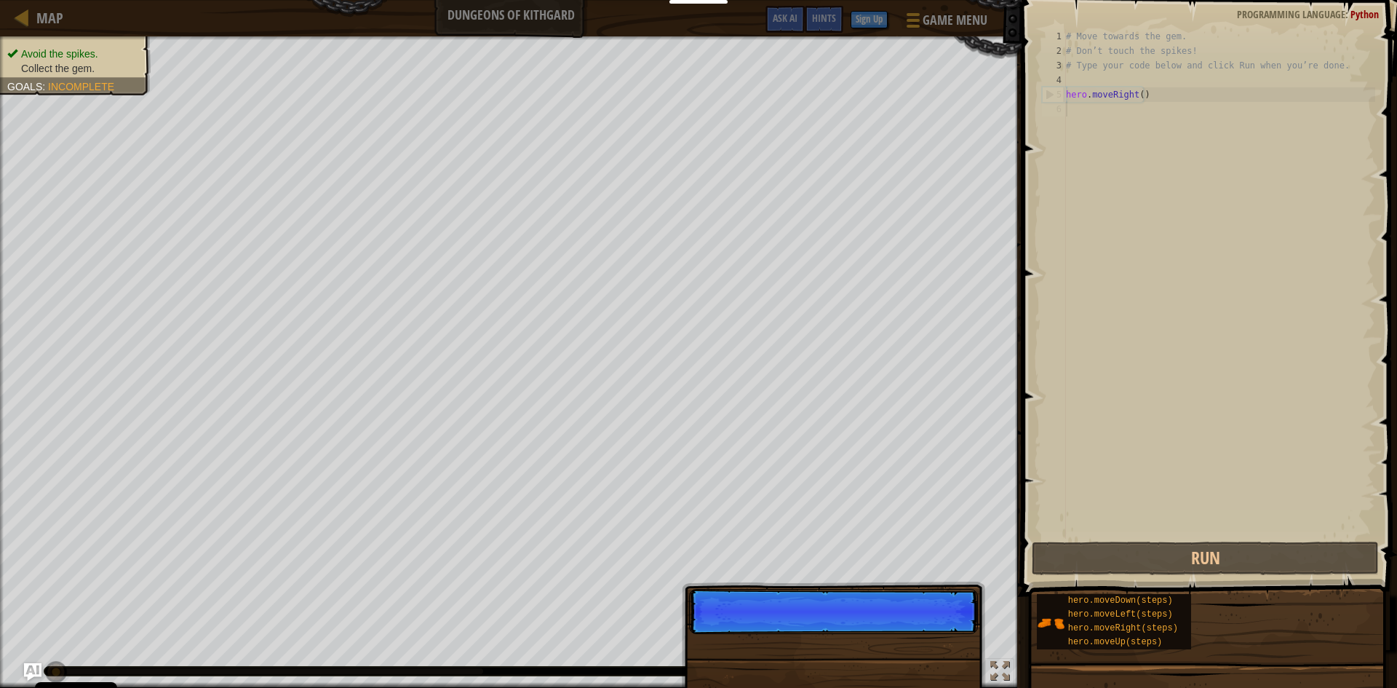
scroll to position [7, 0]
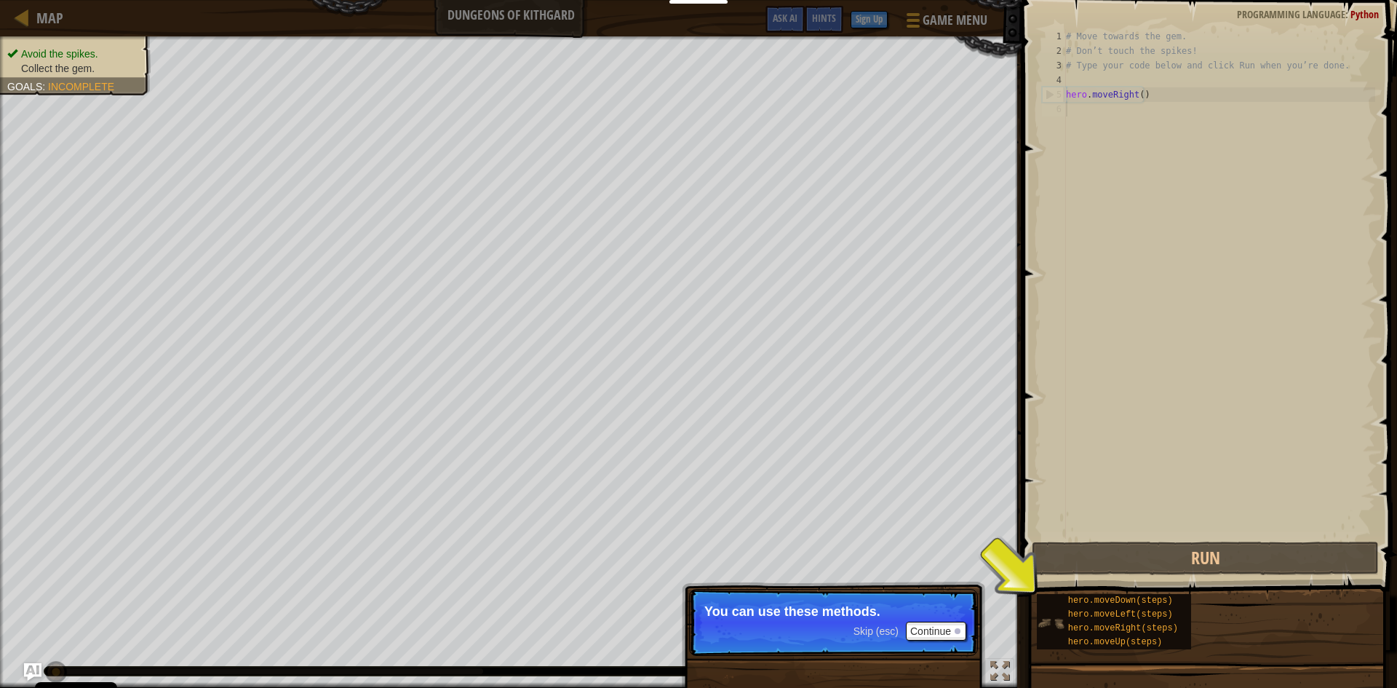
click at [1050, 600] on div "hero.moveDown(steps) hero.moveLeft(steps) hero.moveRight(steps) hero.moveUp(ste…" at bounding box center [1114, 621] width 154 height 55
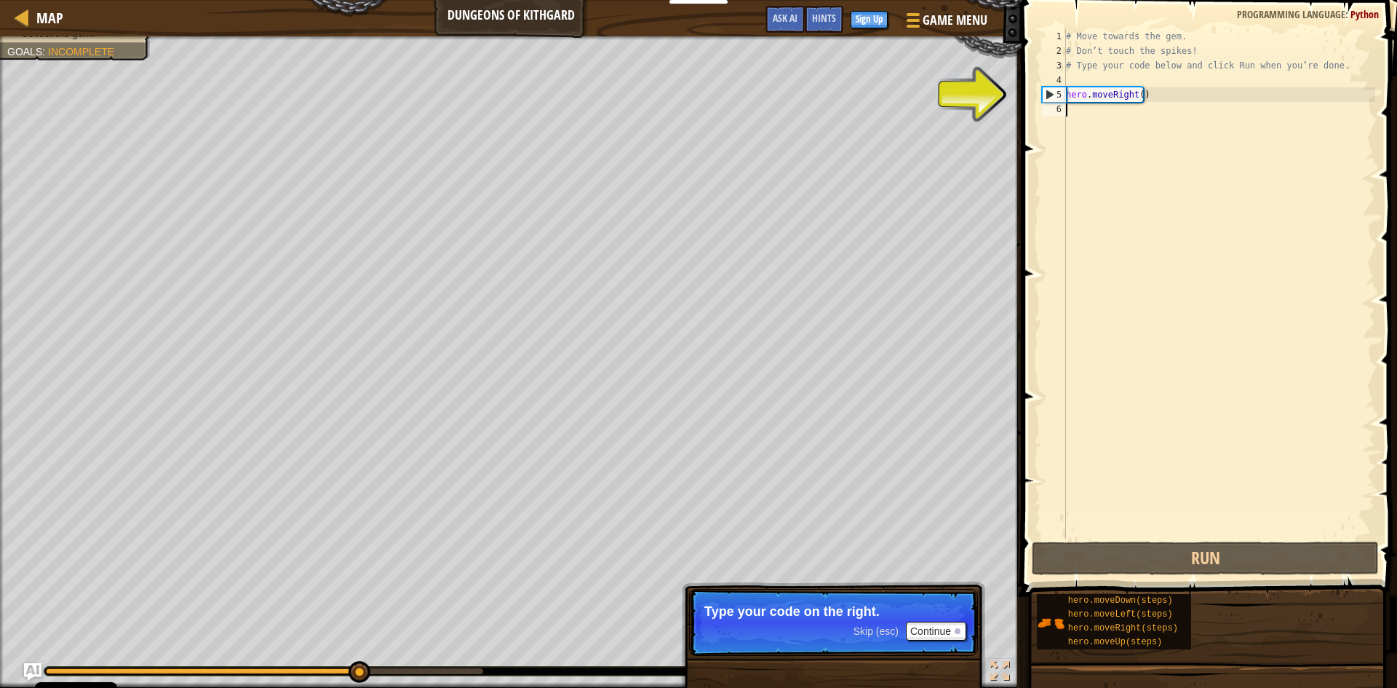
click at [1098, 92] on div "# Move towards the gem. # Don’t touch the spikes! # Type your code below and cl…" at bounding box center [1219, 298] width 312 height 539
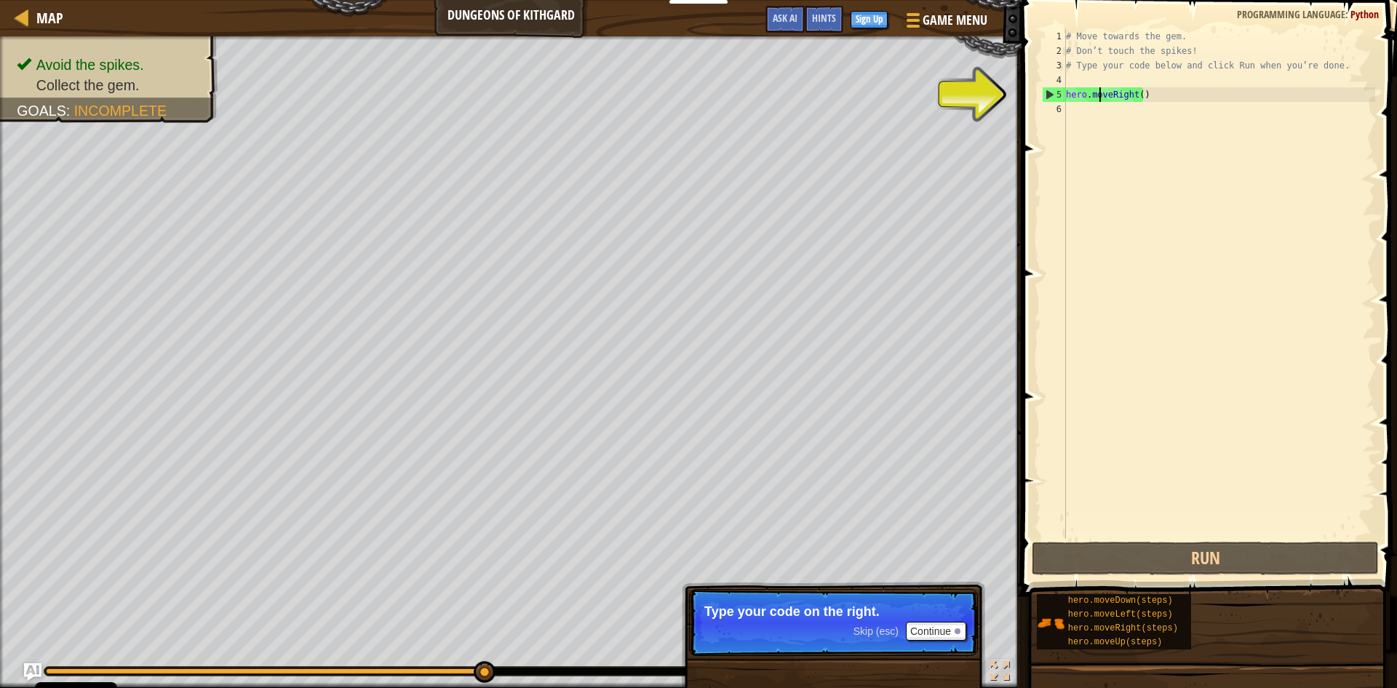
type textarea "veRight()"
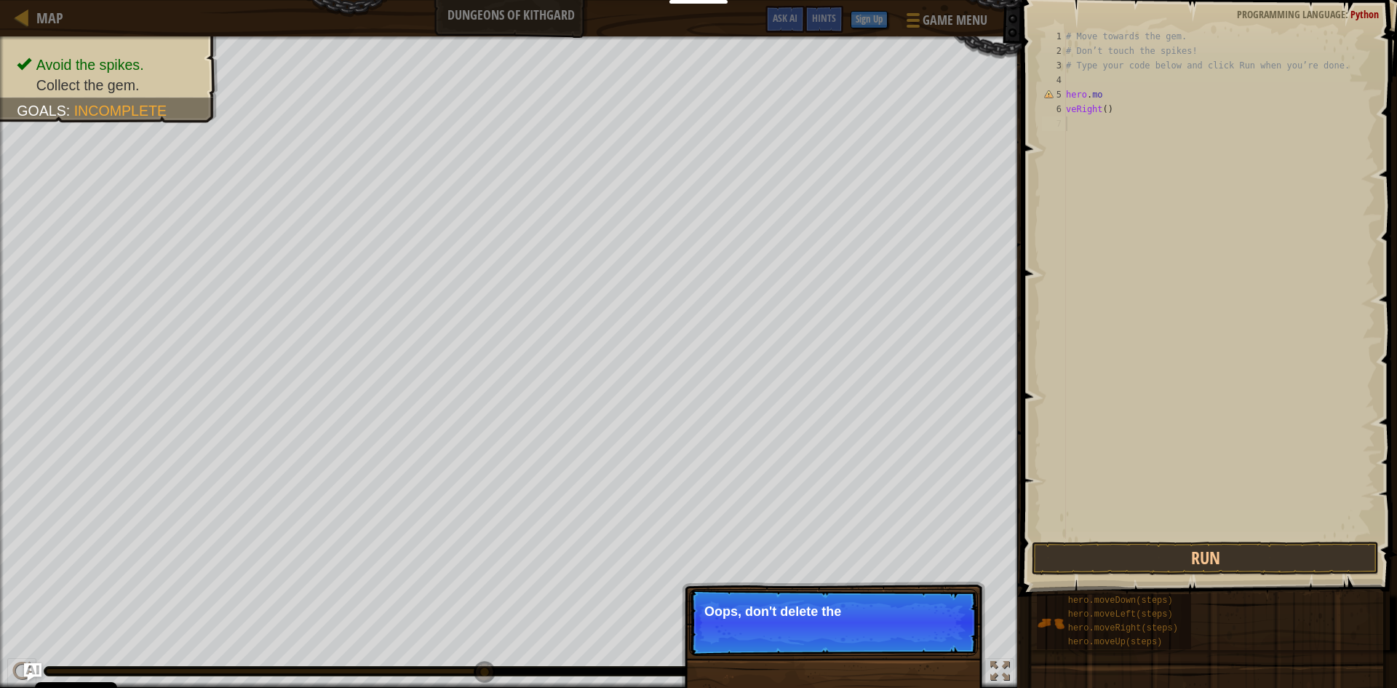
click at [1208, 400] on div "# Move towards the gem. # Don’t touch the spikes! # Type your code below and cl…" at bounding box center [1219, 298] width 312 height 539
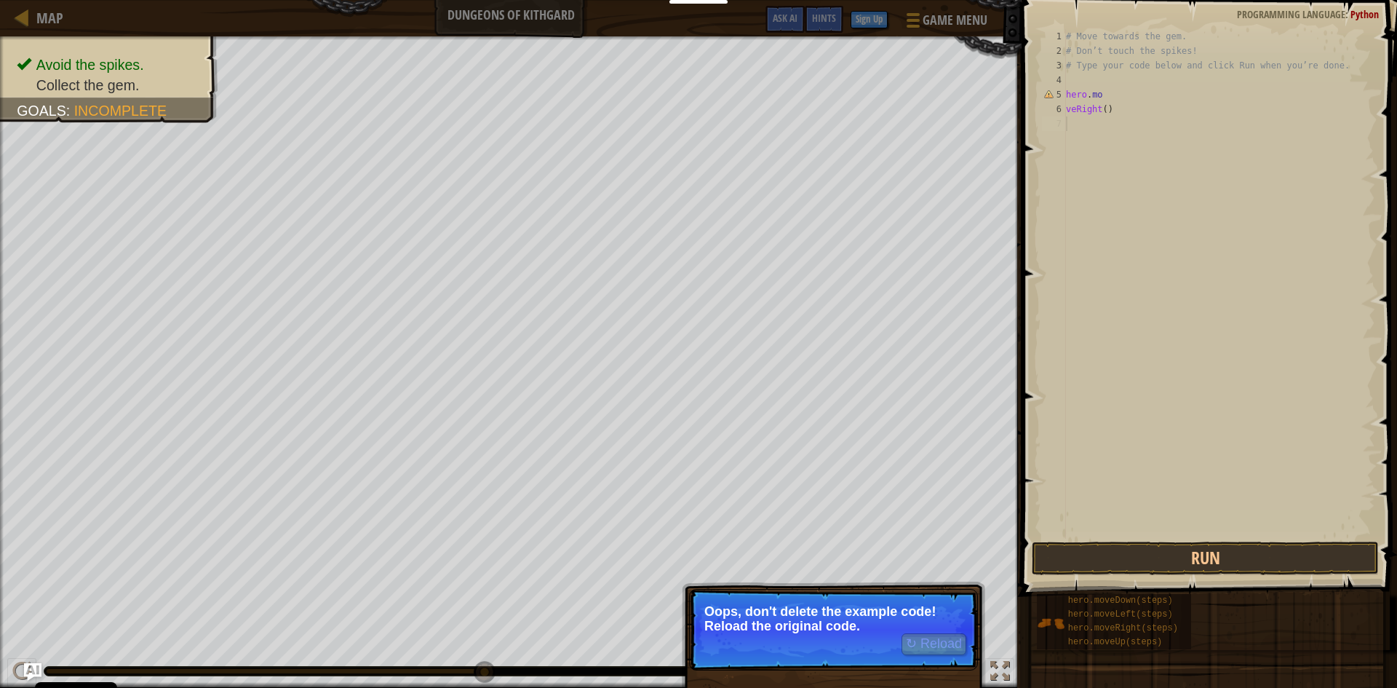
click at [1118, 251] on div "# Move towards the gem. # Don’t touch the spikes! # Type your code below and cl…" at bounding box center [1219, 298] width 312 height 539
drag, startPoint x: 1104, startPoint y: 227, endPoint x: 1119, endPoint y: 228, distance: 15.3
click at [1103, 227] on div "# Move towards the gem. # Don’t touch the spikes! # Type your code below and cl…" at bounding box center [1219, 298] width 312 height 539
drag, startPoint x: 936, startPoint y: 633, endPoint x: 937, endPoint y: 643, distance: 10.3
click at [936, 641] on p "↻ Reload Oops, don't delete the example code! Reload the original code." at bounding box center [833, 630] width 289 height 82
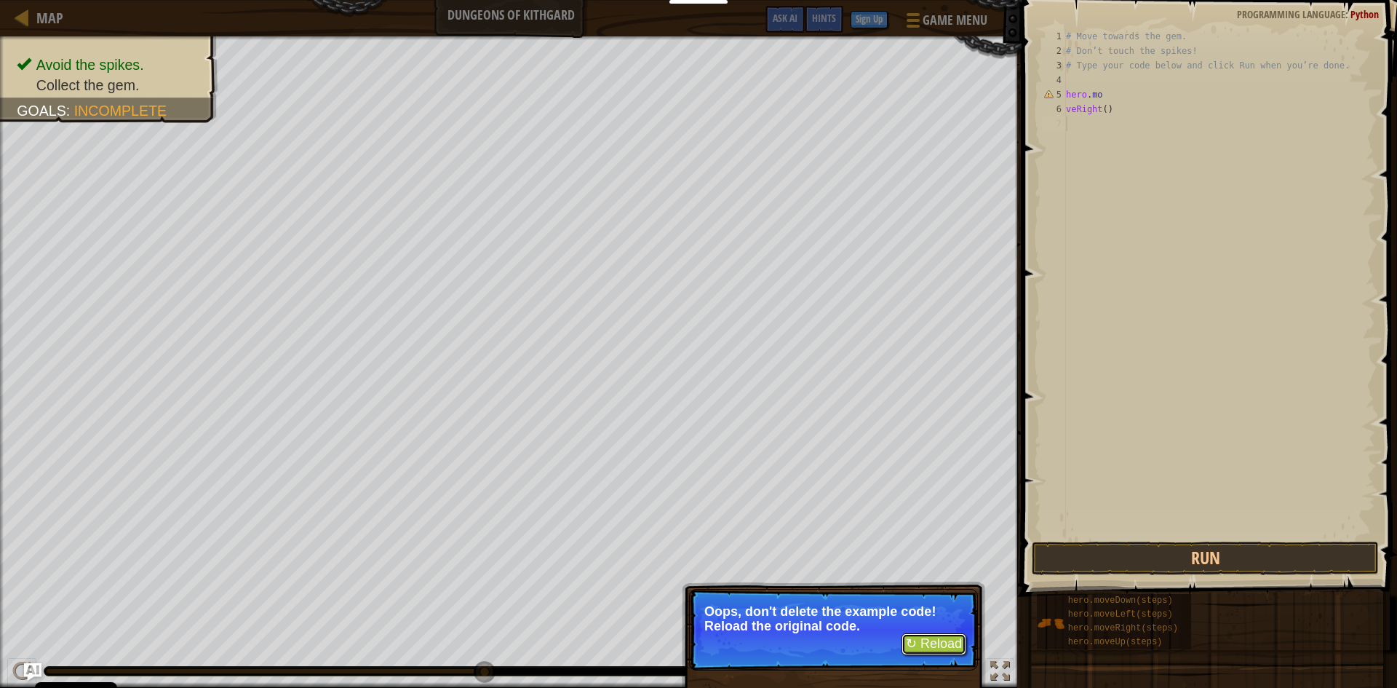
click at [937, 643] on button "↻ Reload" at bounding box center [934, 644] width 65 height 22
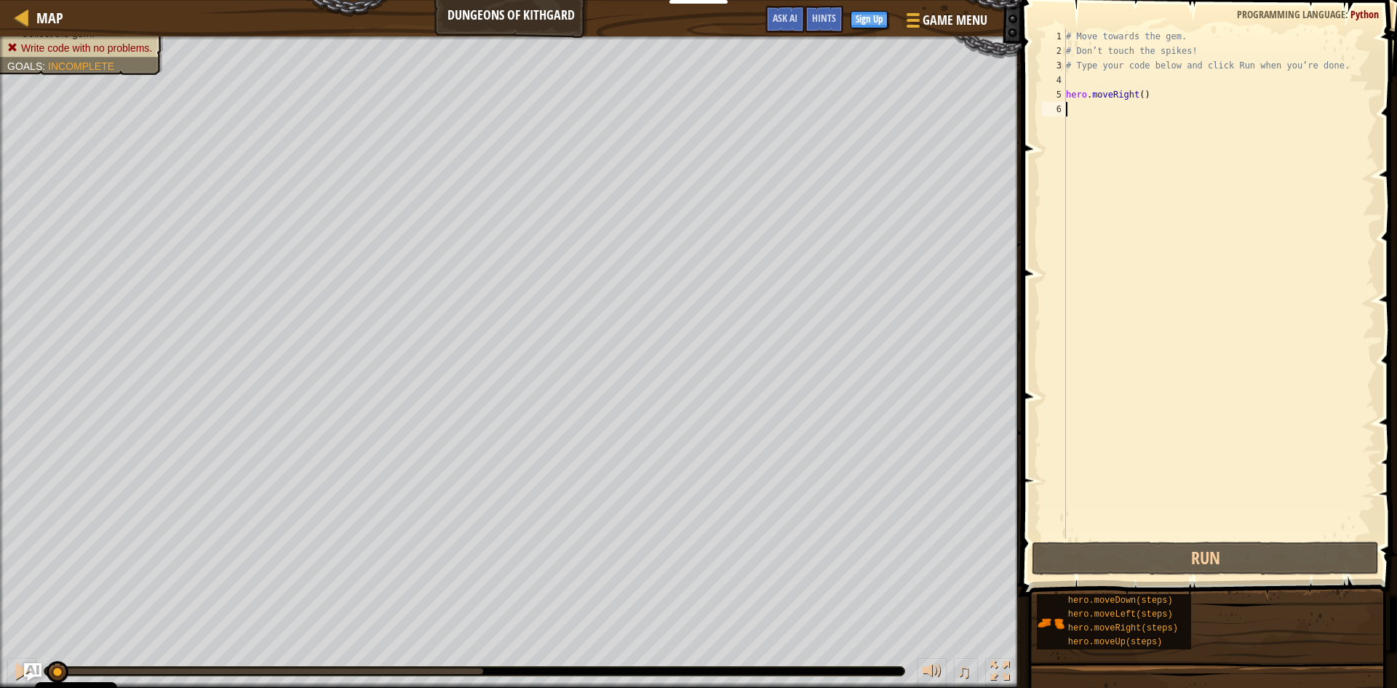
click at [1159, 364] on div "# Move towards the gem. # Don’t touch the spikes! # Type your code below and cl…" at bounding box center [1219, 298] width 312 height 539
click at [1141, 185] on div "# Move towards the gem. # Don’t touch the spikes! # Type your code below and cl…" at bounding box center [1219, 298] width 312 height 539
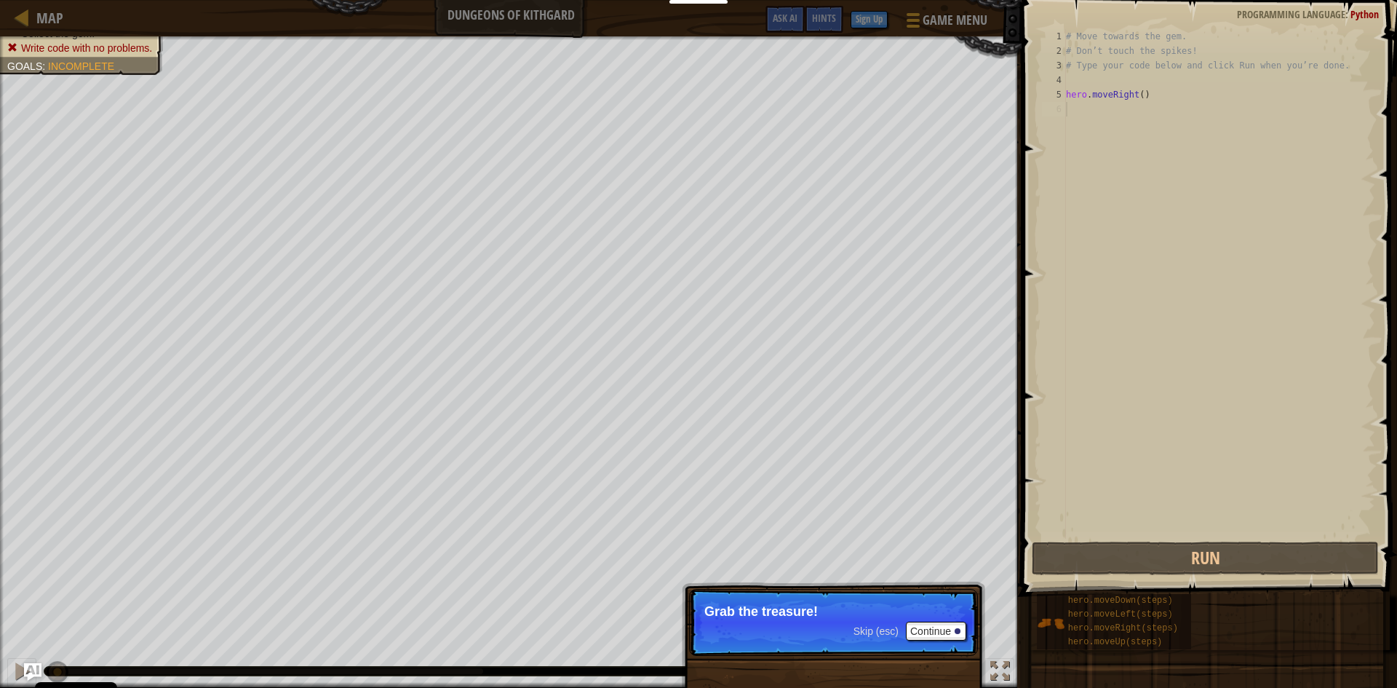
click at [879, 627] on span "Skip (esc)" at bounding box center [876, 631] width 45 height 12
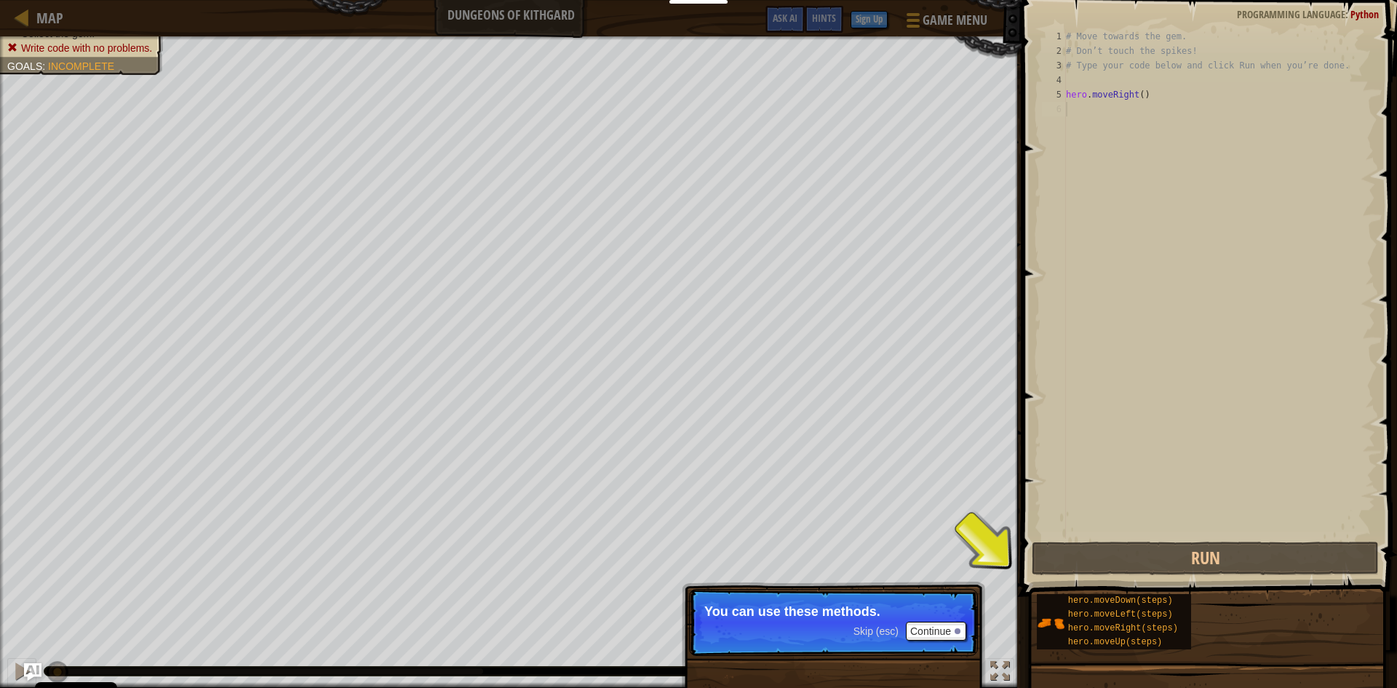
click at [876, 633] on span "Skip (esc)" at bounding box center [876, 631] width 45 height 12
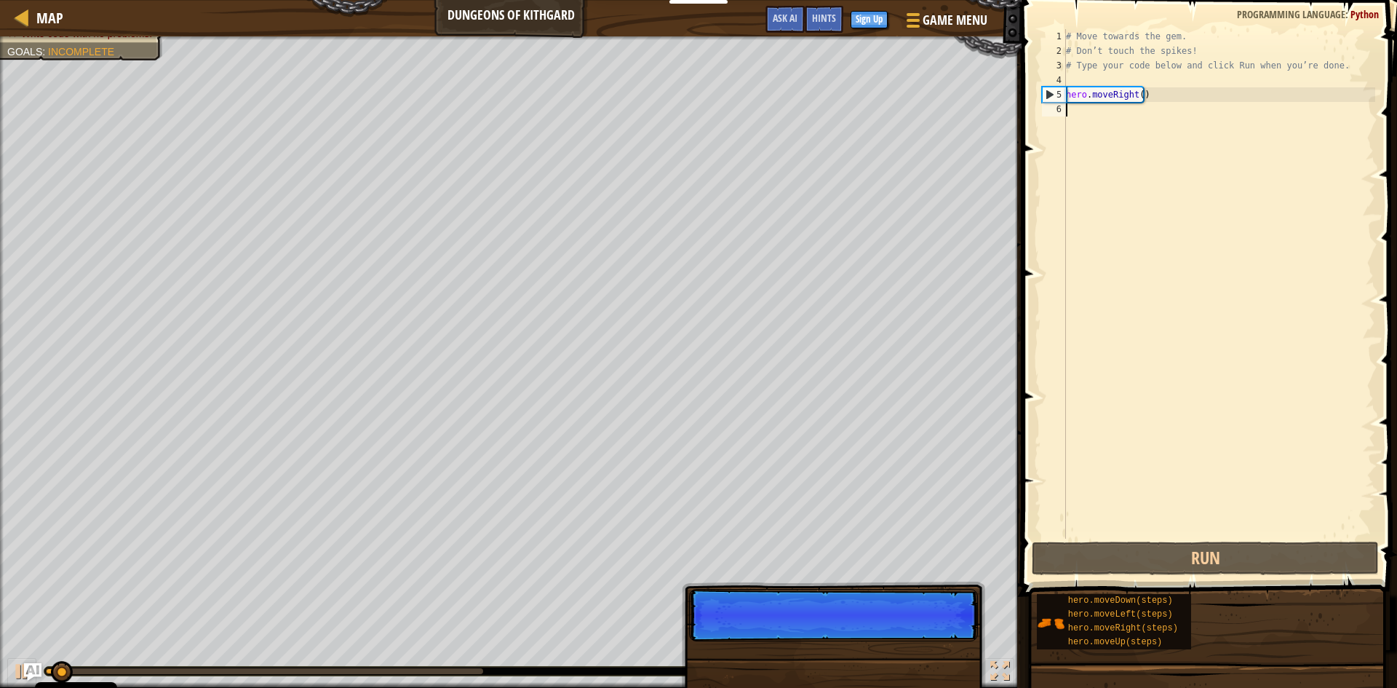
click at [876, 633] on p "Skip (esc) Continue" at bounding box center [833, 615] width 289 height 52
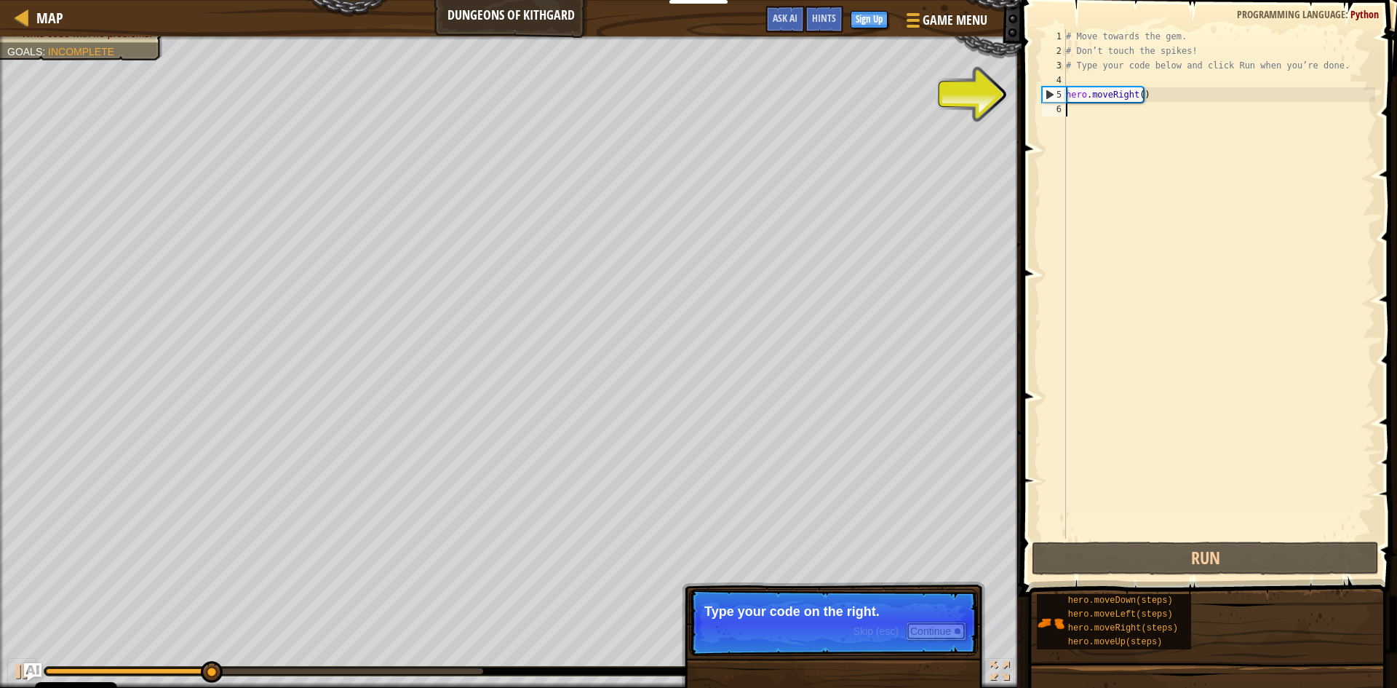
click at [913, 637] on button "Continue" at bounding box center [936, 631] width 60 height 19
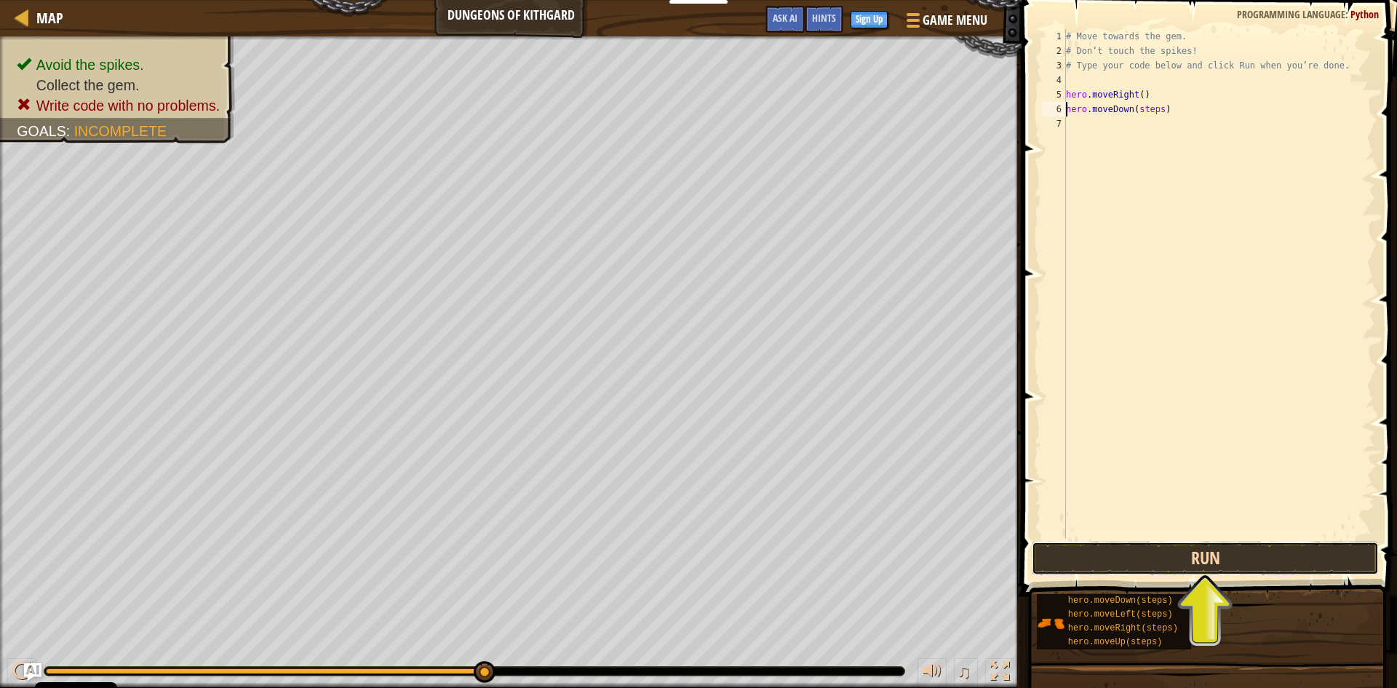
click at [1165, 555] on button "Run" at bounding box center [1205, 558] width 347 height 33
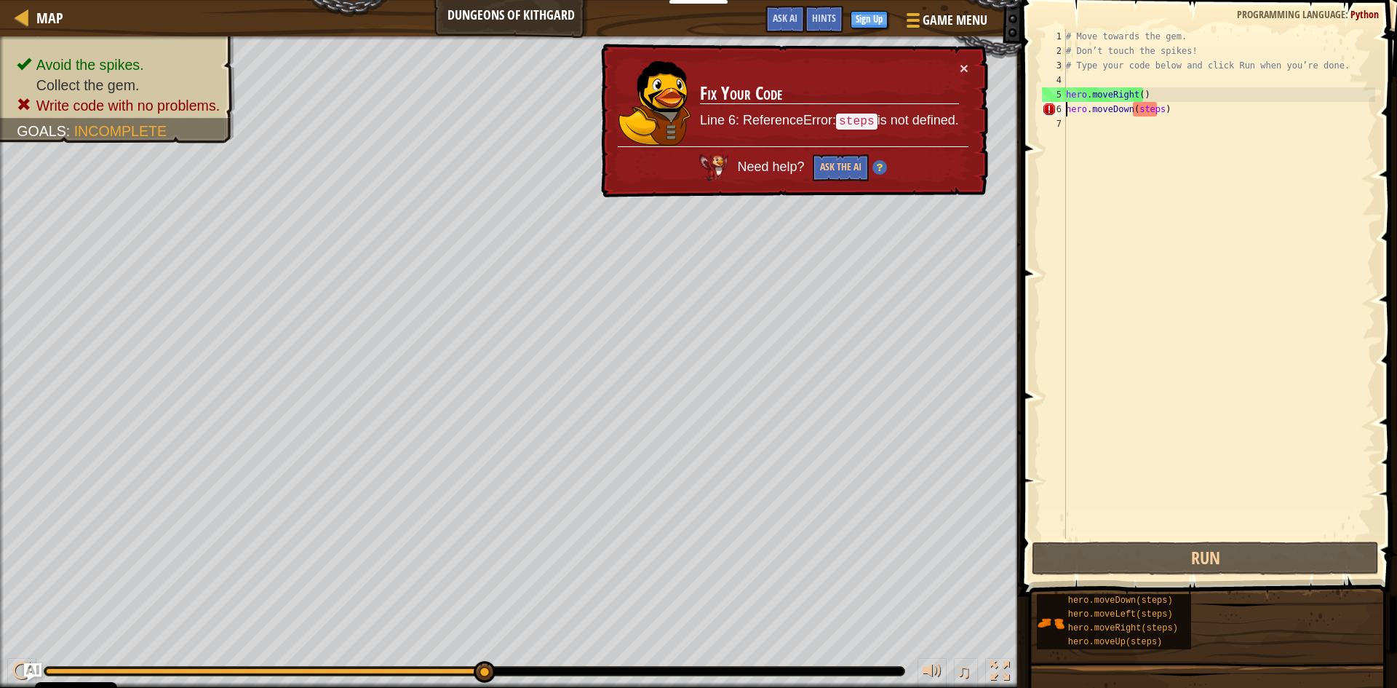
scroll to position [7, 1]
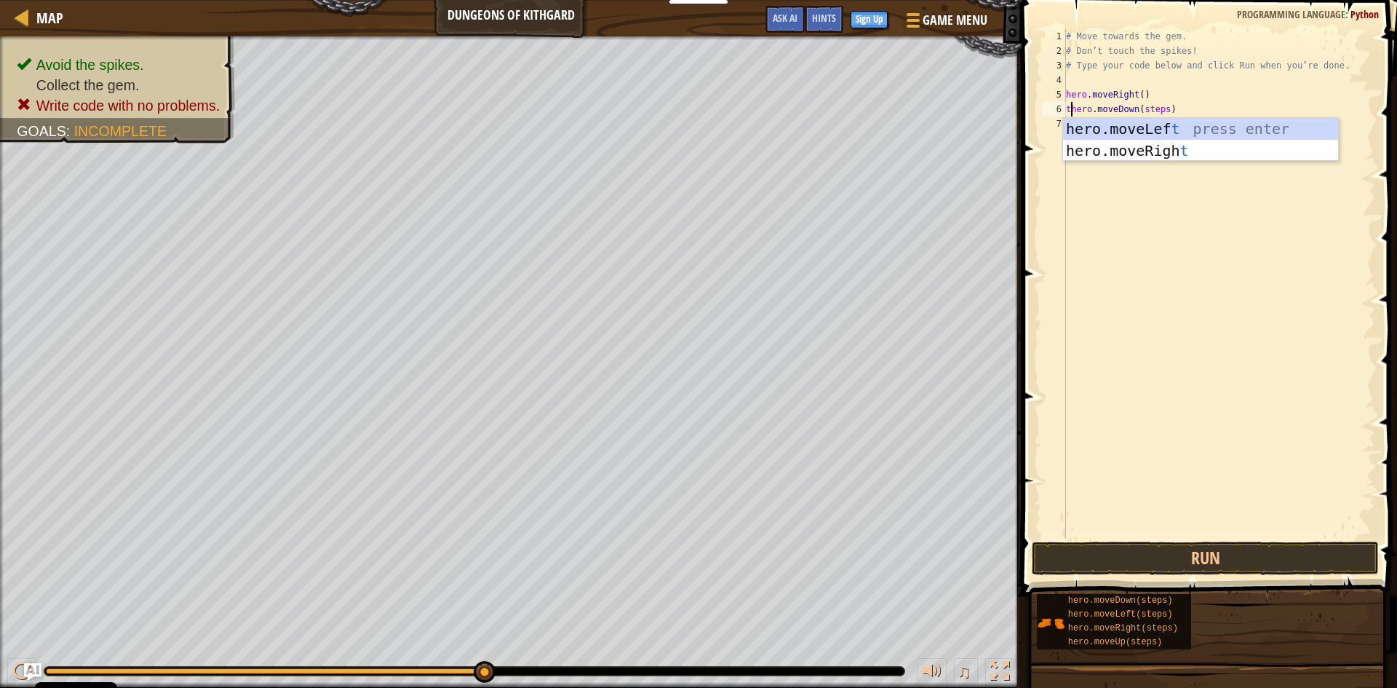
type textarea "thero.moveDown(steps)"
